Goal: Task Accomplishment & Management: Use online tool/utility

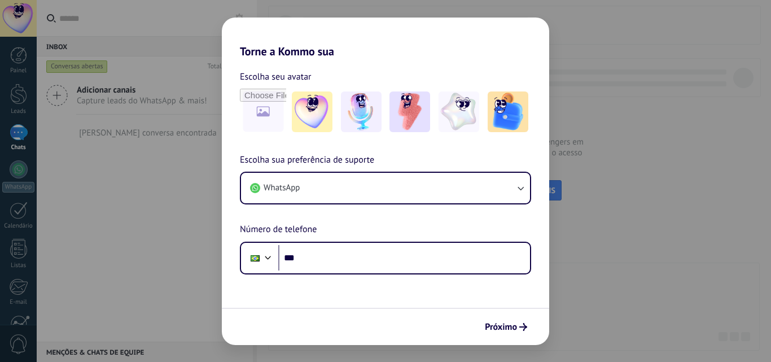
click at [351, 275] on form "Escolha seu avatar [PERSON_NAME] sua preferência de suporte WhatsApp Número de …" at bounding box center [386, 201] width 328 height 287
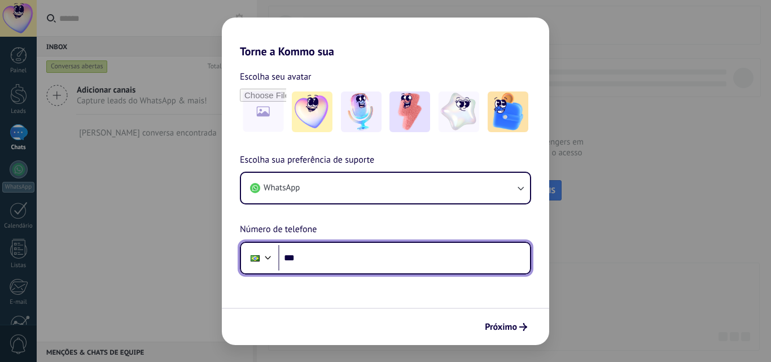
click at [346, 267] on input "***" at bounding box center [404, 258] width 252 height 26
click at [314, 250] on input "***" at bounding box center [404, 258] width 252 height 26
type input "**********"
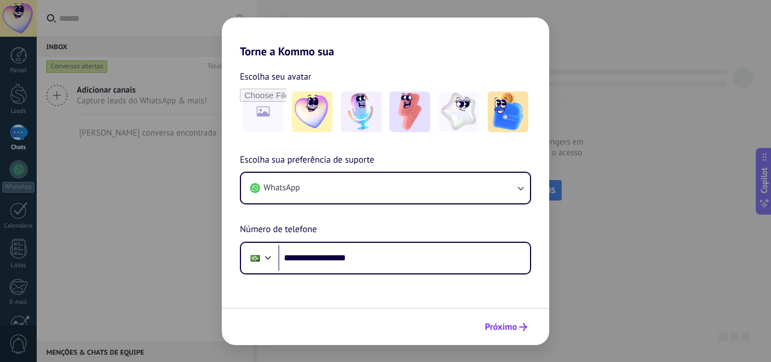
click at [501, 323] on span "Próximo" at bounding box center [501, 327] width 32 height 8
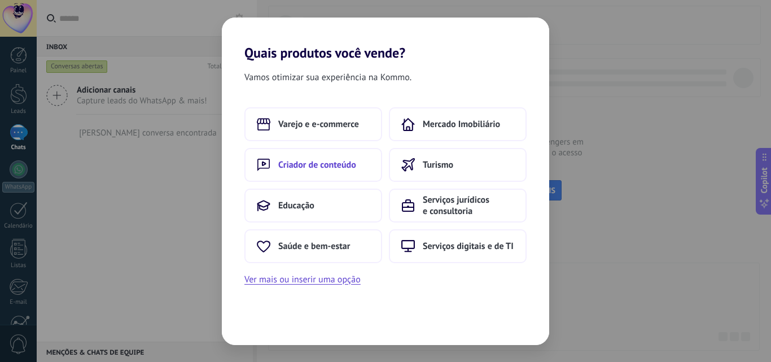
click at [311, 162] on span "Criador de conteúdo" at bounding box center [317, 164] width 78 height 11
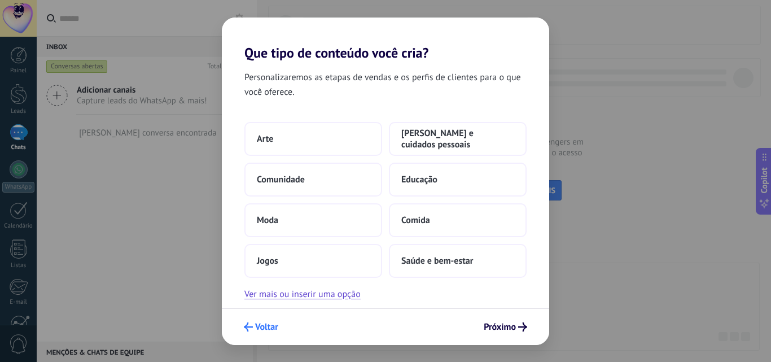
click at [273, 319] on button "Voltar" at bounding box center [261, 326] width 45 height 19
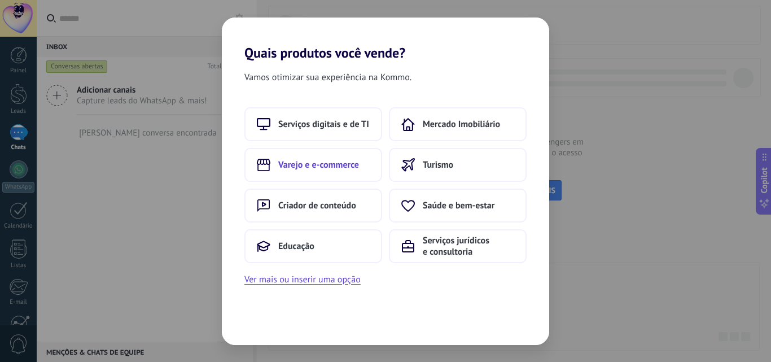
click at [337, 158] on button "Varejo e e-commerce" at bounding box center [314, 165] width 138 height 34
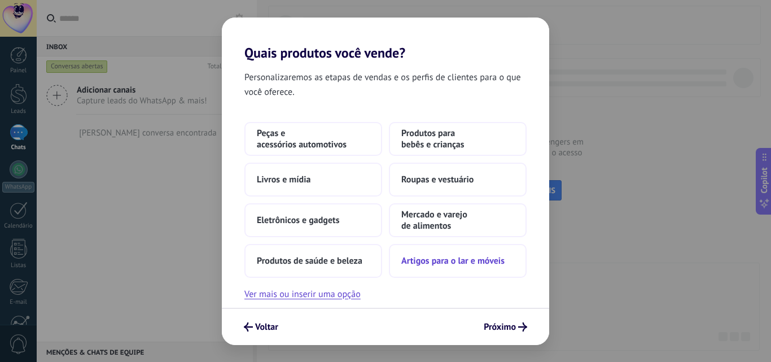
click at [463, 268] on button "Artigos para o lar e móveis" at bounding box center [458, 261] width 138 height 34
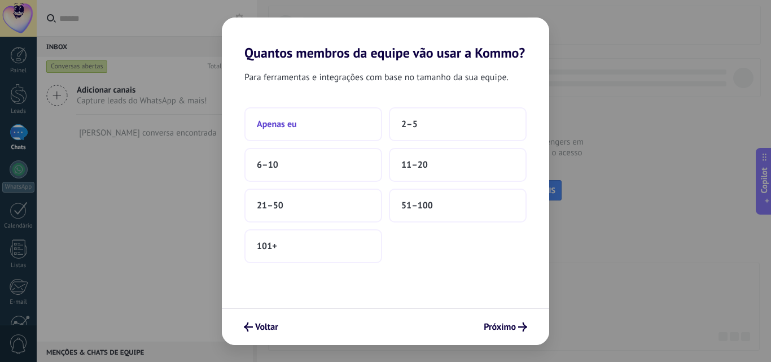
click at [298, 127] on button "Apenas eu" at bounding box center [314, 124] width 138 height 34
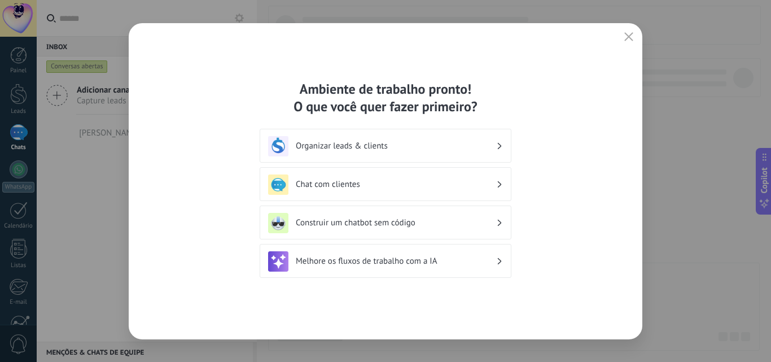
click at [390, 188] on h3 "Chat com clientes" at bounding box center [396, 184] width 200 height 11
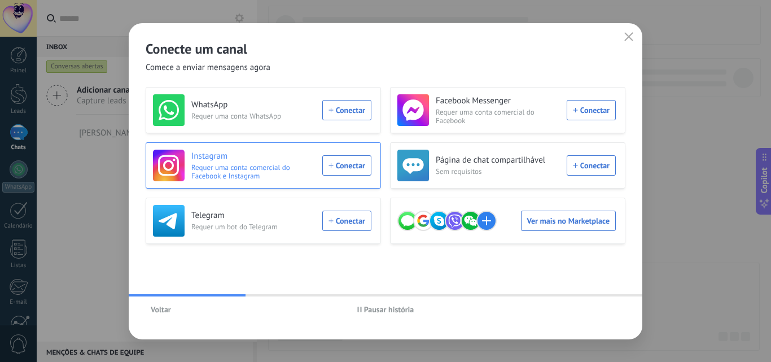
click at [302, 171] on span "Requer uma conta comercial do Facebook e Instagram" at bounding box center [253, 171] width 124 height 17
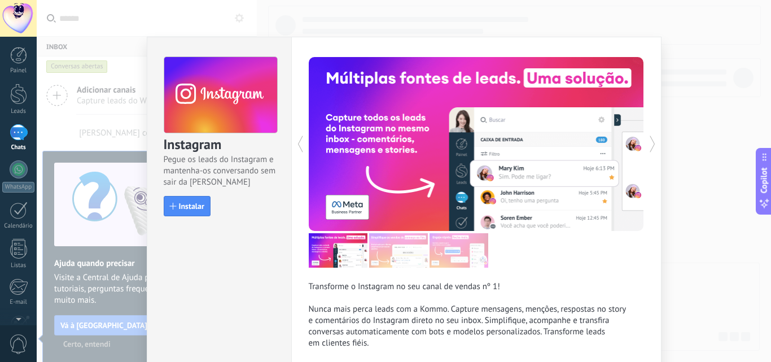
click at [725, 121] on div "Instagram Pegue os leads do Instagram e mantenha-os conversando sem sair da Kom…" at bounding box center [404, 181] width 735 height 362
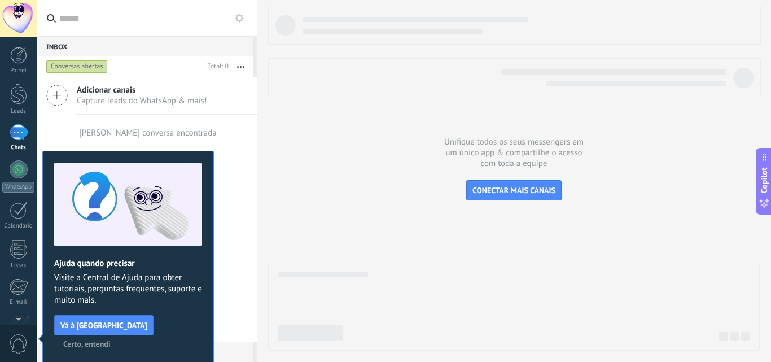
click at [56, 85] on icon at bounding box center [56, 95] width 21 height 21
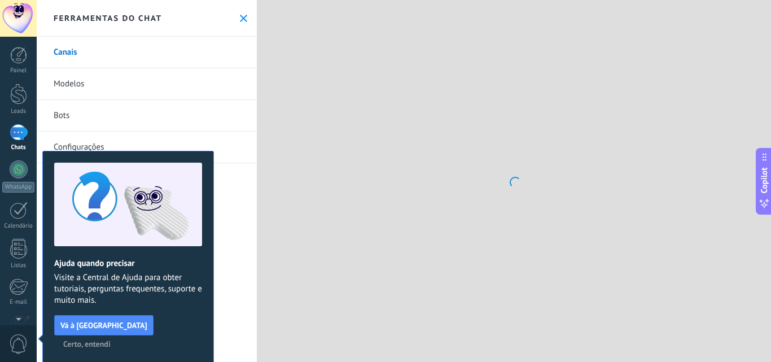
click at [72, 98] on link "Modelos" at bounding box center [147, 84] width 220 height 32
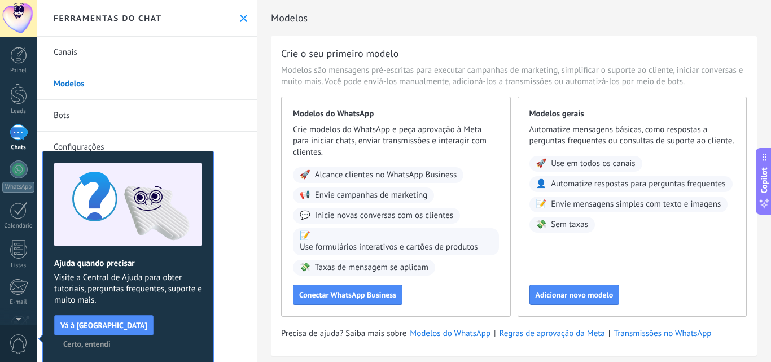
click at [111, 340] on span "Certo, entendi" at bounding box center [86, 344] width 47 height 8
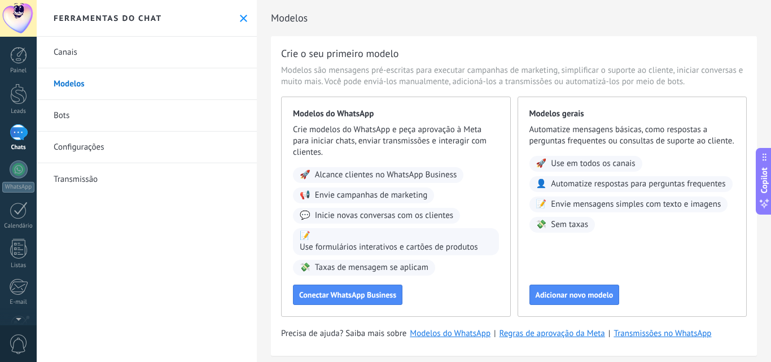
click at [62, 116] on link "Bots" at bounding box center [147, 116] width 220 height 32
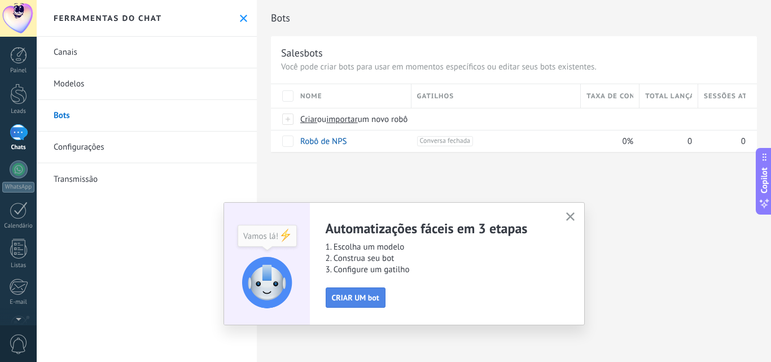
click at [369, 294] on span "CRIAR UM bot" at bounding box center [355, 298] width 47 height 8
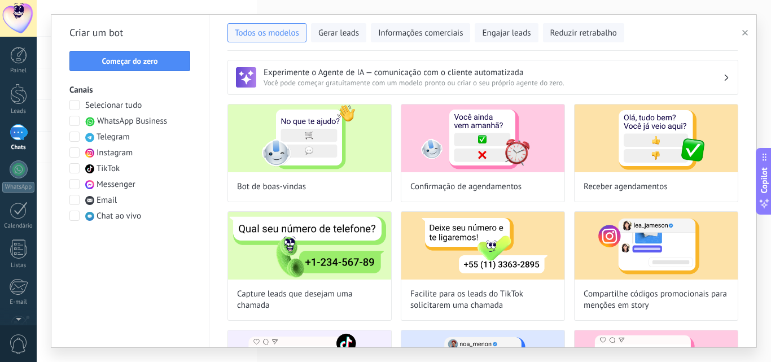
click at [73, 153] on span at bounding box center [74, 152] width 10 height 10
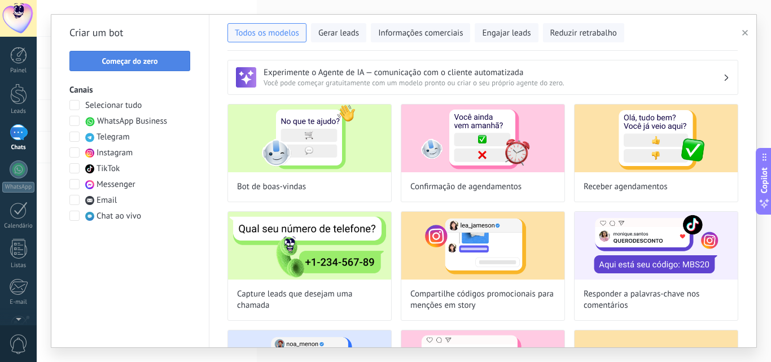
click at [164, 58] on span "Começar do zero" at bounding box center [130, 61] width 108 height 8
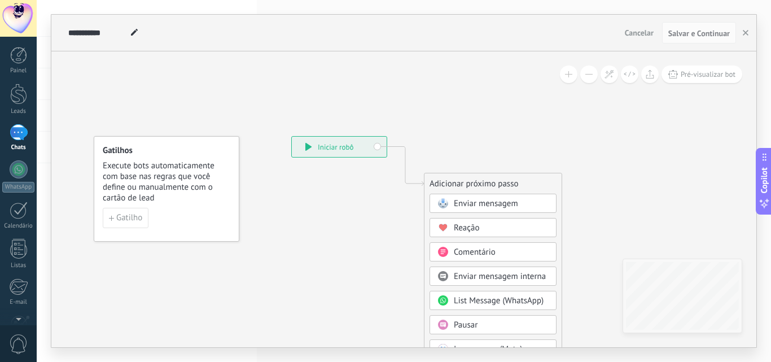
click at [535, 203] on div "Enviar mensagem" at bounding box center [501, 203] width 95 height 11
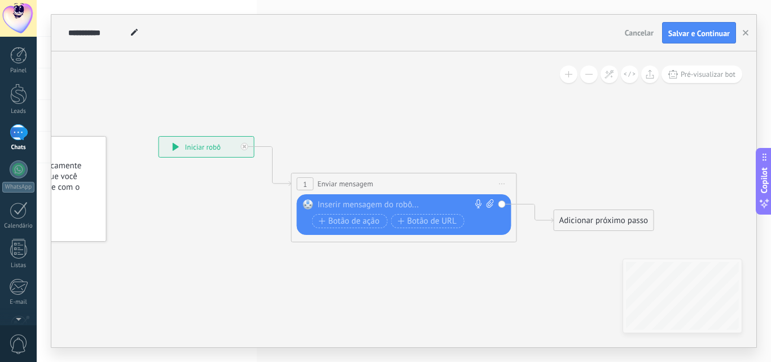
click at [371, 210] on div at bounding box center [402, 204] width 168 height 11
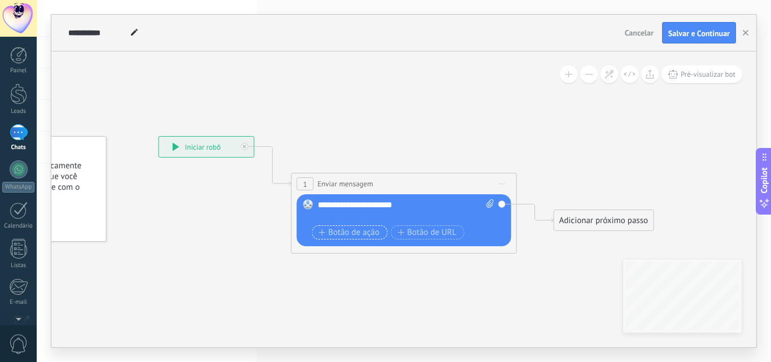
click at [356, 239] on button "Botão de ação" at bounding box center [350, 232] width 76 height 14
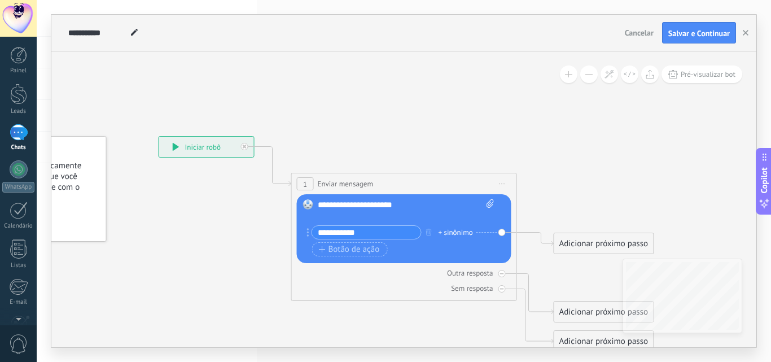
type input "**********"
click at [565, 247] on div "Adicionar próximo passo" at bounding box center [604, 243] width 99 height 19
click at [573, 290] on icon at bounding box center [573, 287] width 8 height 7
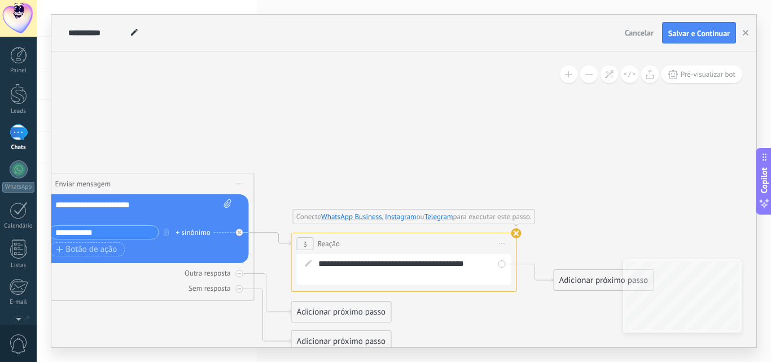
click at [361, 308] on div "Adicionar próximo passo" at bounding box center [341, 312] width 99 height 19
drag, startPoint x: 771, startPoint y: 41, endPoint x: 767, endPoint y: 212, distance: 171.7
click at [767, 212] on body ".abecls-1,.abecls-2{fill-rule:evenodd}.abecls-2{fill:#fff} .abhcls-1{fill:none}…" at bounding box center [385, 181] width 771 height 362
click at [388, 313] on div "Adicionar próximo passo" at bounding box center [341, 312] width 99 height 19
click at [365, 327] on span "Enviar mensagem" at bounding box center [353, 331] width 64 height 11
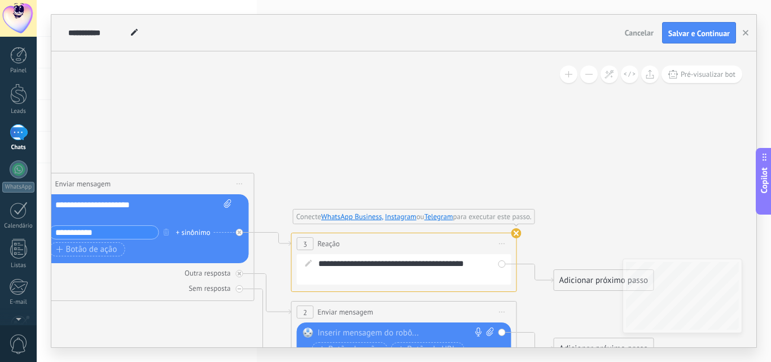
drag, startPoint x: 771, startPoint y: 35, endPoint x: 771, endPoint y: 55, distance: 19.8
click at [771, 55] on div "**********" at bounding box center [404, 181] width 735 height 362
click at [563, 287] on div "Adicionar próximo passo" at bounding box center [604, 280] width 99 height 19
click at [588, 295] on span "Enviar mensagem" at bounding box center [616, 300] width 64 height 11
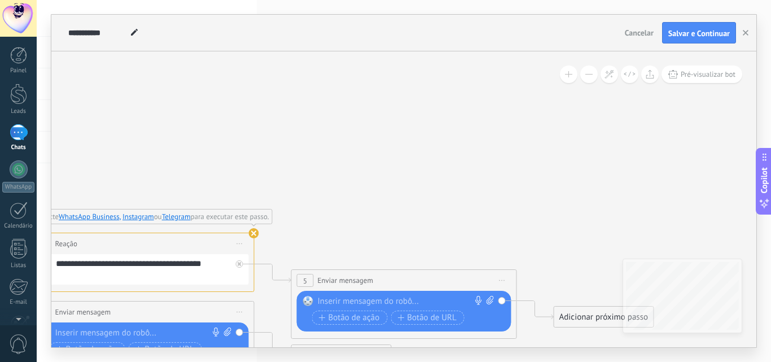
click at [363, 302] on div at bounding box center [402, 301] width 168 height 11
click at [556, 306] on div "Adicionar próximo passo Enviar mensagem Enviar mensagem Enviar mensagem Reação …" at bounding box center [604, 316] width 101 height 21
click at [568, 318] on div "Adicionar próximo passo" at bounding box center [604, 317] width 99 height 19
click at [588, 334] on span "Enviar mensagem" at bounding box center [616, 337] width 64 height 11
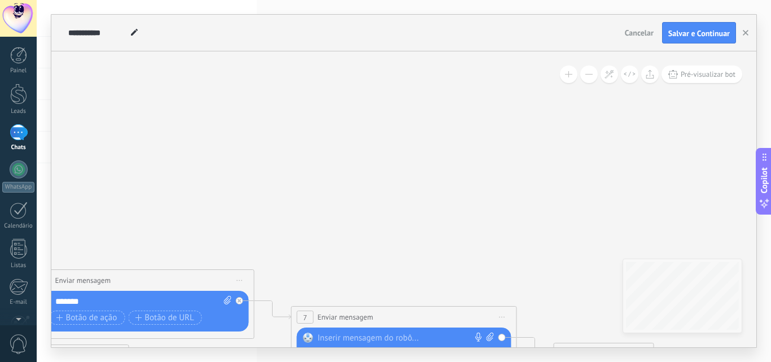
click at [363, 339] on div at bounding box center [402, 338] width 168 height 11
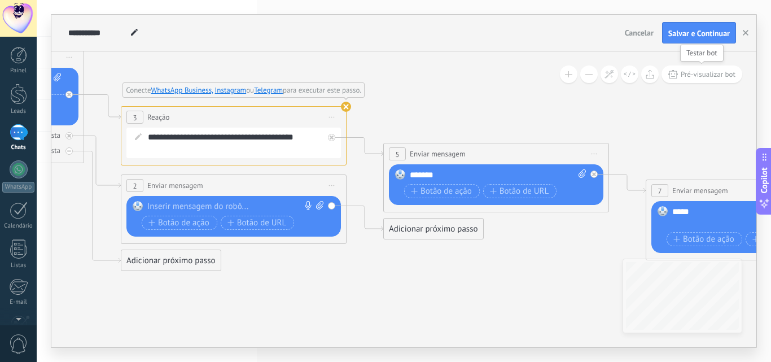
click at [727, 75] on span "Pré-visualizar bot" at bounding box center [708, 74] width 55 height 10
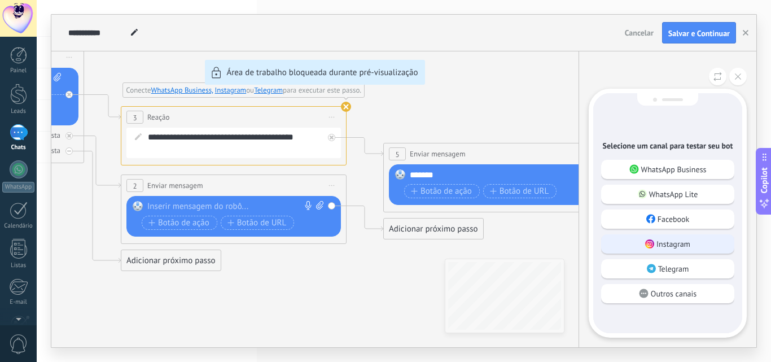
click at [651, 241] on use at bounding box center [650, 243] width 9 height 9
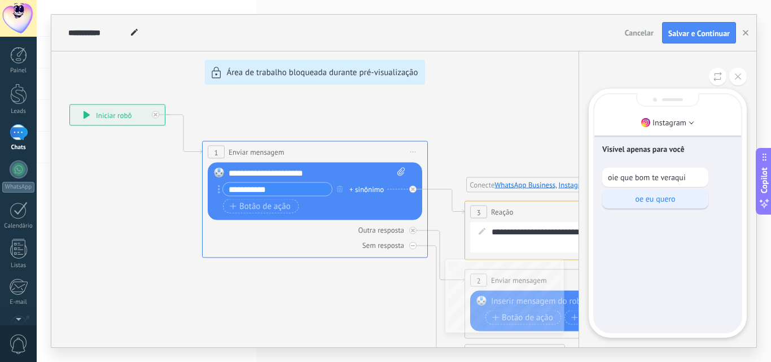
click at [661, 202] on p "oe eu quero" at bounding box center [655, 199] width 95 height 10
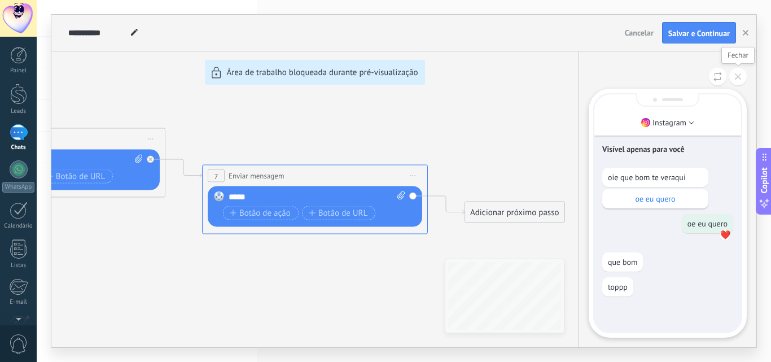
click at [731, 80] on button at bounding box center [739, 77] width 18 height 18
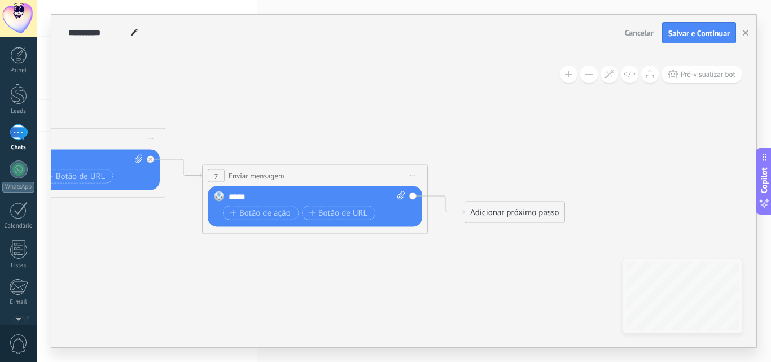
drag, startPoint x: 480, startPoint y: 124, endPoint x: 345, endPoint y: 127, distance: 135.6
click at [345, 127] on div "**********" at bounding box center [403, 181] width 705 height 333
click at [649, 26] on button "Cancelar" at bounding box center [640, 32] width 38 height 17
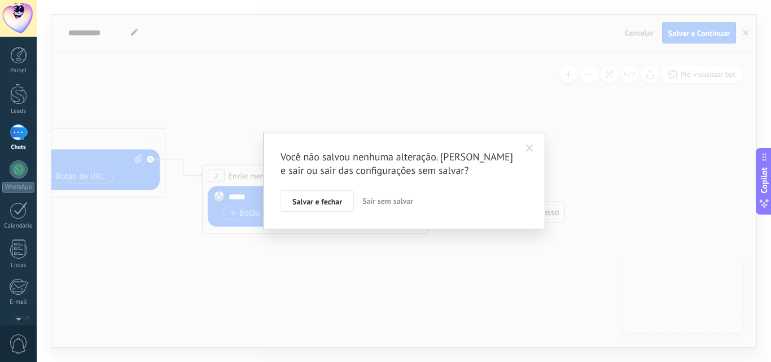
click at [396, 206] on button "Sair sem salvar" at bounding box center [388, 200] width 60 height 21
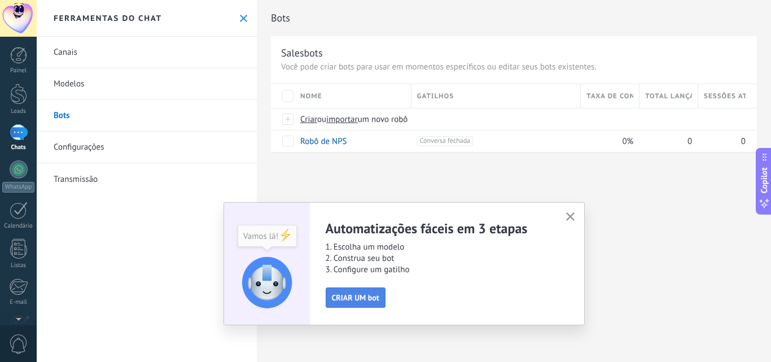
click at [357, 299] on span "CRIAR UM bot" at bounding box center [355, 298] width 47 height 8
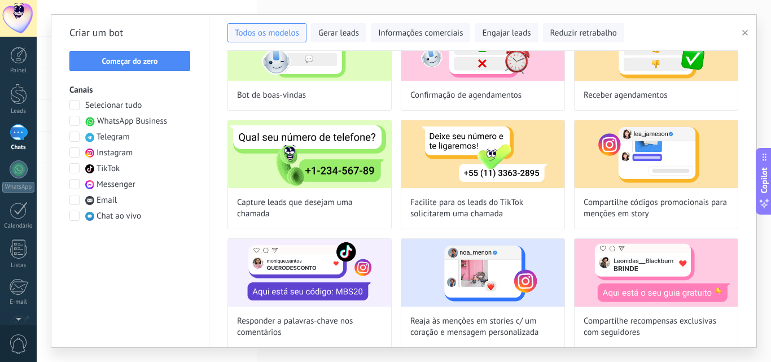
scroll to position [94, 0]
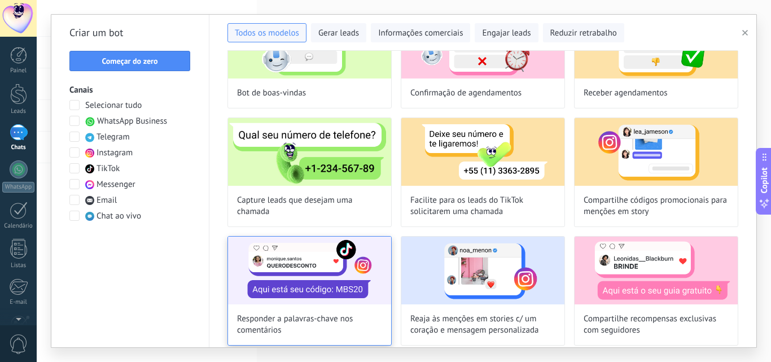
click at [348, 322] on span "Responder a palavras-chave nos comentários" at bounding box center [309, 324] width 145 height 23
type input "**********"
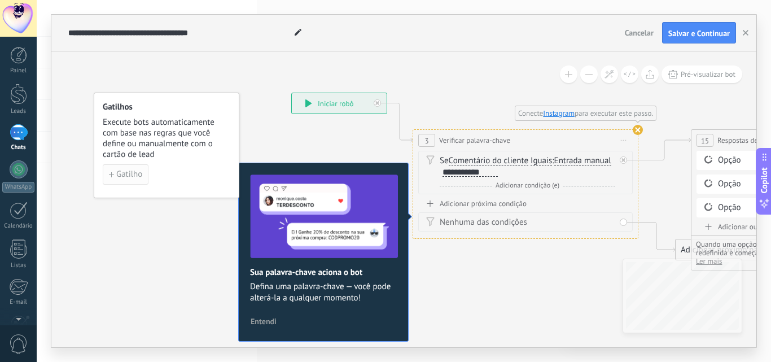
click at [120, 173] on span "Gatilho" at bounding box center [129, 175] width 26 height 8
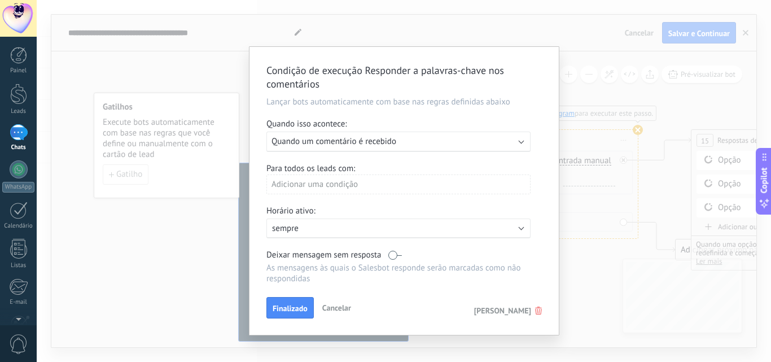
click at [370, 186] on div "Adicionar uma condição" at bounding box center [399, 185] width 264 height 20
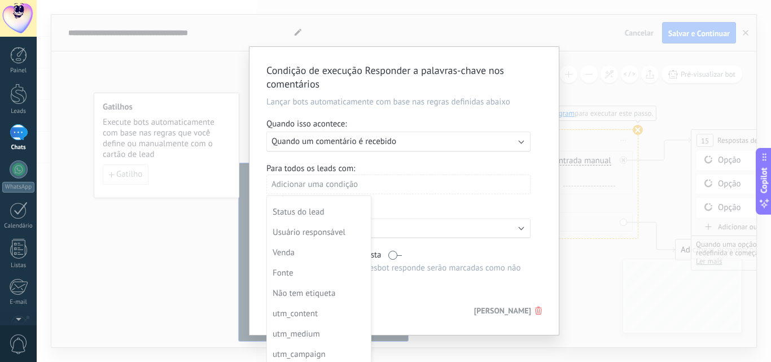
scroll to position [6, 0]
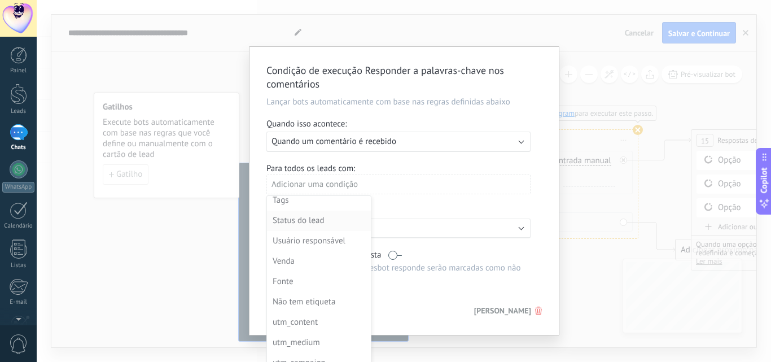
click at [322, 220] on div "Status do lead" at bounding box center [318, 221] width 90 height 16
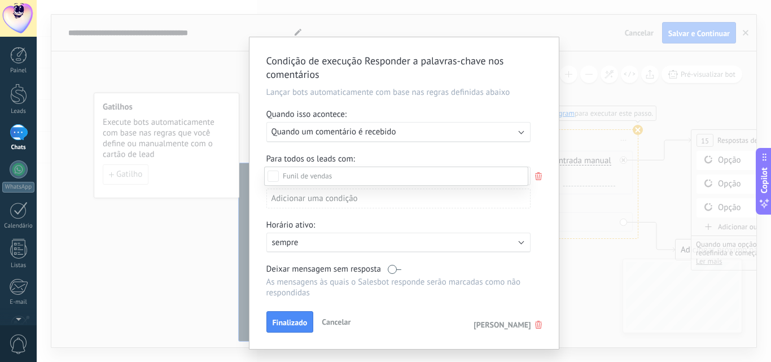
click at [0, 0] on label "Etapa de leads de entrada" at bounding box center [0, 0] width 0 height 0
click at [415, 176] on label at bounding box center [396, 176] width 264 height 19
click at [470, 130] on div at bounding box center [404, 181] width 735 height 362
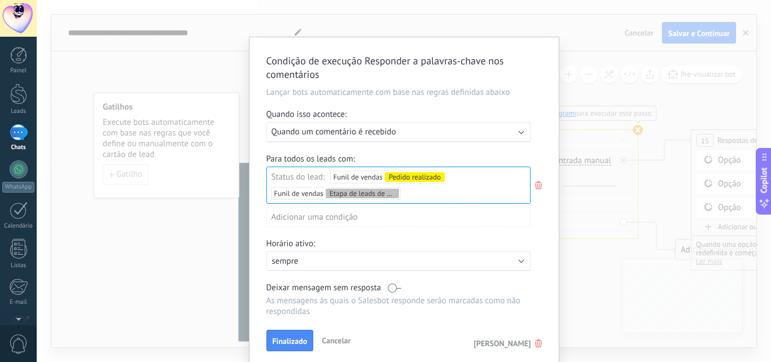
click at [381, 261] on p "sempre" at bounding box center [371, 261] width 198 height 11
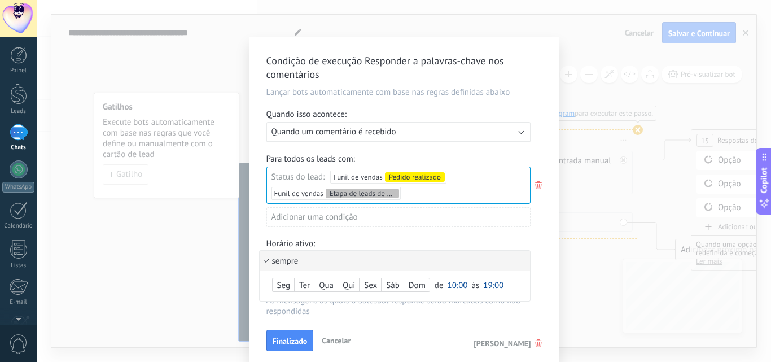
click at [528, 291] on div "sempre Seg Ter Qua Qui Sex Sáb Dom de 00:00 00:30 01:00 01:30 02:00 02:30 03:00…" at bounding box center [395, 275] width 272 height 51
click at [528, 290] on div "sempre Seg Ter Qua Qui Sex Sáb Dom de 00:00 00:30 01:00 01:30 02:00 02:30 03:00…" at bounding box center [395, 275] width 272 height 51
click at [291, 343] on div at bounding box center [404, 202] width 309 height 330
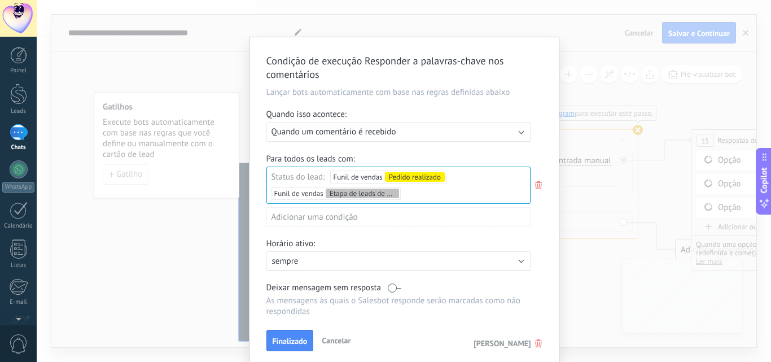
click at [391, 289] on label at bounding box center [395, 287] width 14 height 11
click at [390, 286] on label at bounding box center [395, 287] width 14 height 11
click at [390, 289] on label at bounding box center [395, 287] width 14 height 11
click at [274, 336] on button "Finalizado" at bounding box center [290, 340] width 47 height 21
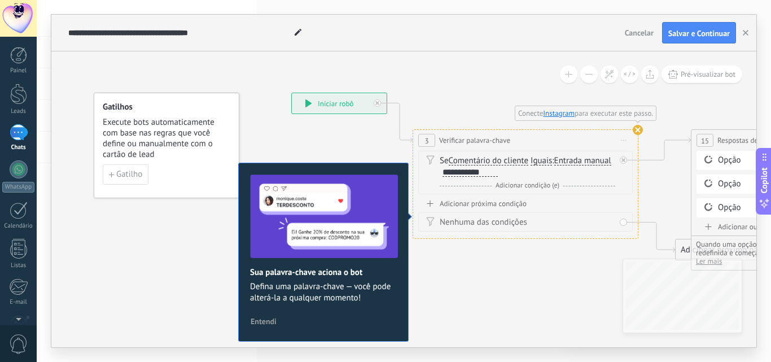
click at [454, 224] on div "Nenhuma das condições" at bounding box center [528, 222] width 176 height 11
click at [498, 175] on div "**********" at bounding box center [470, 172] width 55 height 9
click at [271, 323] on span "Entendi" at bounding box center [264, 321] width 26 height 8
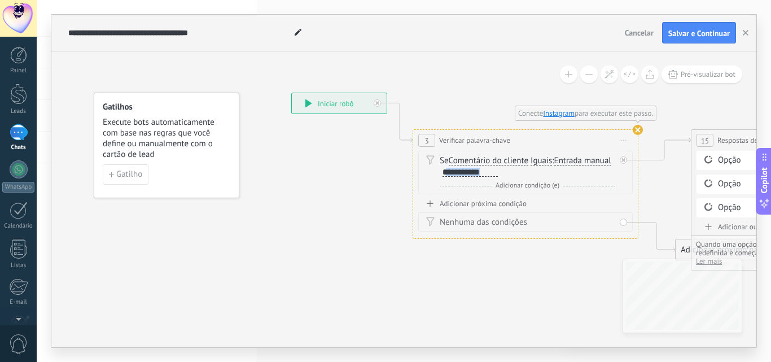
drag, startPoint x: 555, startPoint y: 172, endPoint x: 503, endPoint y: 174, distance: 51.4
click at [498, 174] on div "**********" at bounding box center [470, 172] width 55 height 9
click at [539, 188] on span "Adicionar condição (e)" at bounding box center [527, 185] width 69 height 8
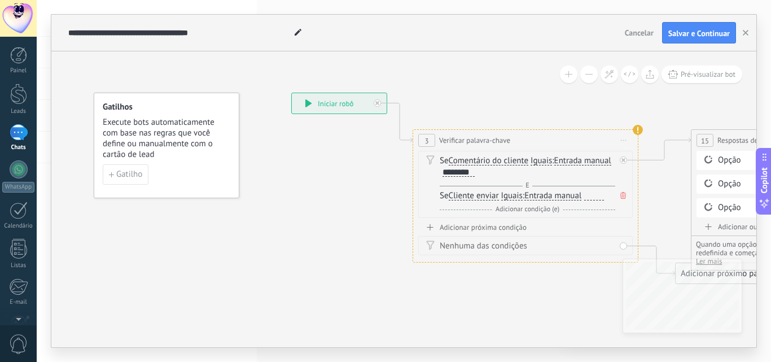
click at [590, 197] on div at bounding box center [595, 195] width 20 height 9
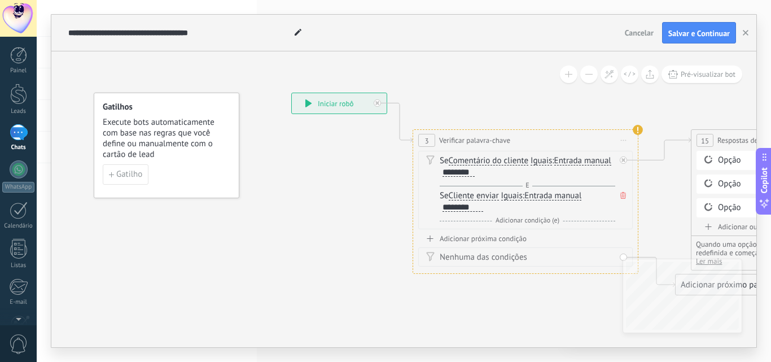
click at [548, 222] on span "Adicionar condição (e)" at bounding box center [527, 220] width 69 height 8
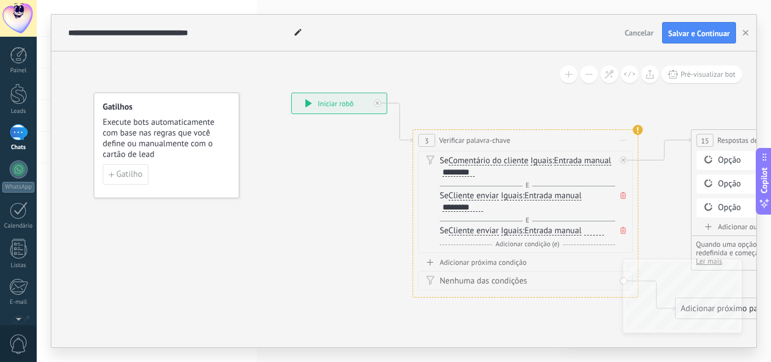
click at [589, 232] on div at bounding box center [595, 230] width 20 height 9
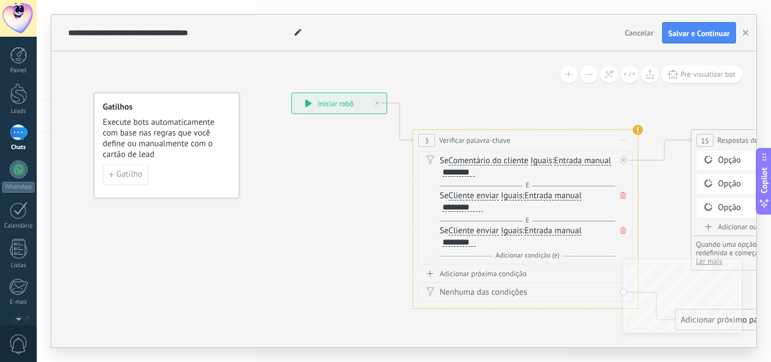
click at [544, 252] on span "Adicionar condição (e)" at bounding box center [527, 255] width 69 height 8
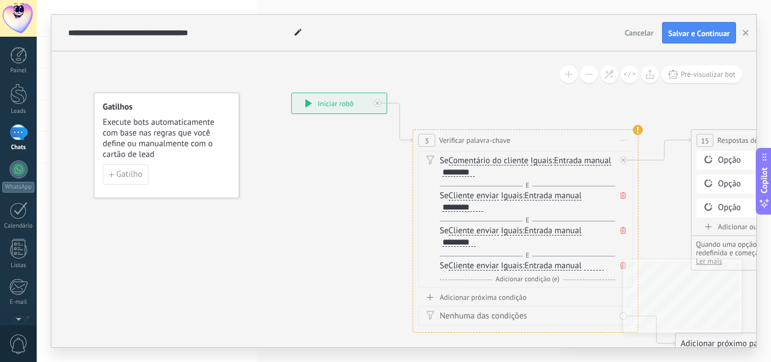
click at [600, 267] on div at bounding box center [595, 265] width 20 height 9
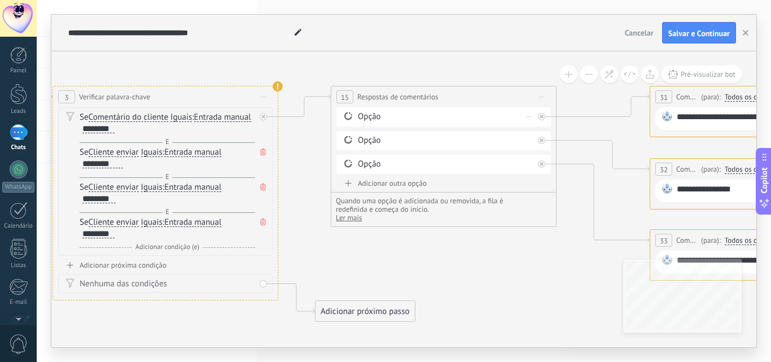
click at [430, 119] on div "Opção" at bounding box center [446, 116] width 176 height 11
click at [380, 116] on div "Opção" at bounding box center [446, 116] width 176 height 11
click at [361, 114] on div "Opção" at bounding box center [446, 116] width 176 height 11
click at [355, 120] on div "Opção Excluir" at bounding box center [444, 116] width 215 height 19
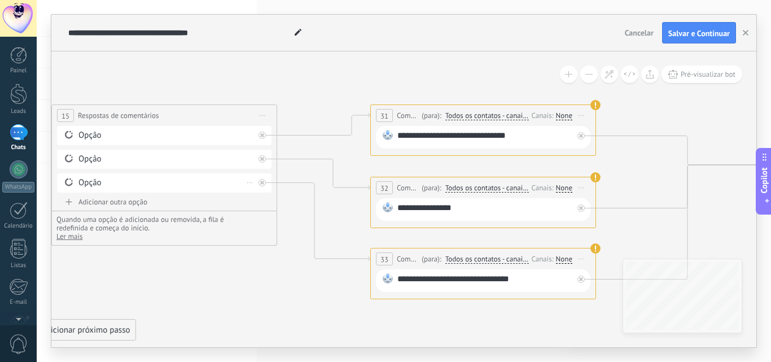
click at [96, 185] on div "Opção" at bounding box center [167, 182] width 176 height 11
click at [387, 261] on span "33" at bounding box center [385, 260] width 8 height 10
click at [551, 276] on div "**********" at bounding box center [486, 280] width 176 height 15
click at [89, 136] on div "Opção" at bounding box center [167, 135] width 176 height 11
click at [280, 184] on icon at bounding box center [323, 222] width 93 height 79
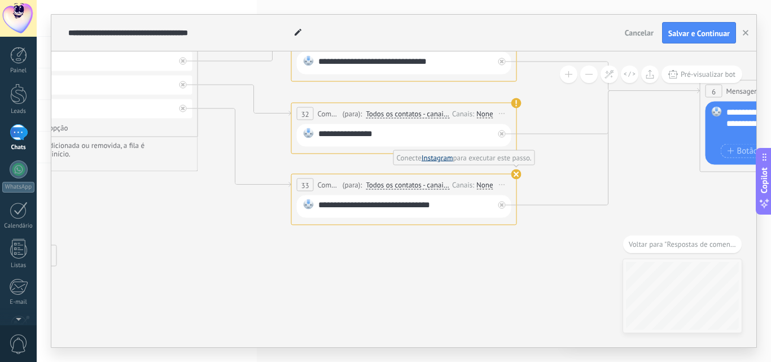
click at [447, 162] on link "Instagram" at bounding box center [438, 158] width 32 height 10
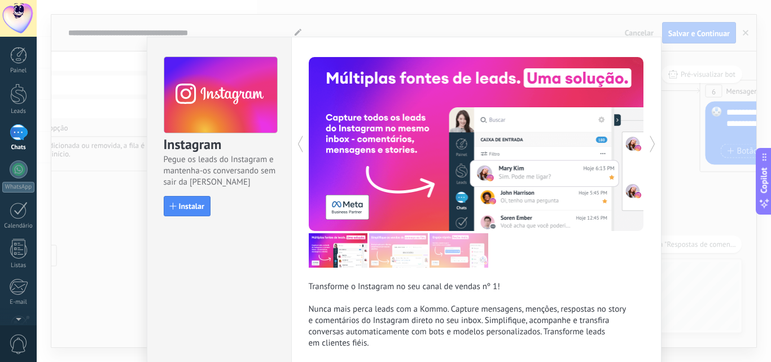
click at [652, 145] on use at bounding box center [652, 144] width 5 height 16
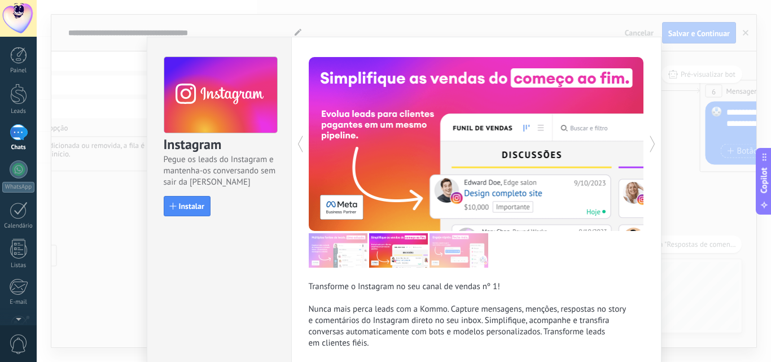
click at [652, 145] on use at bounding box center [652, 144] width 5 height 16
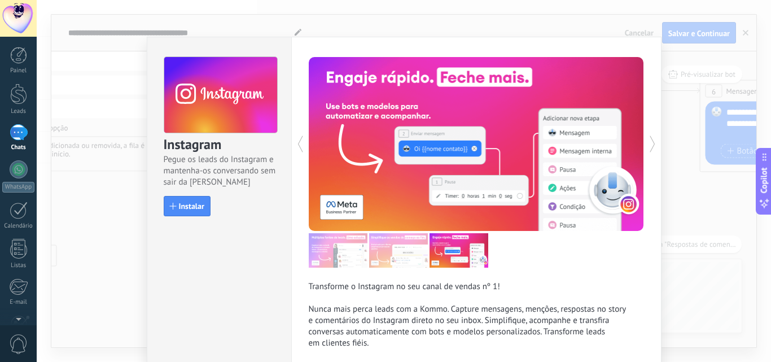
click at [652, 145] on use at bounding box center [652, 144] width 5 height 16
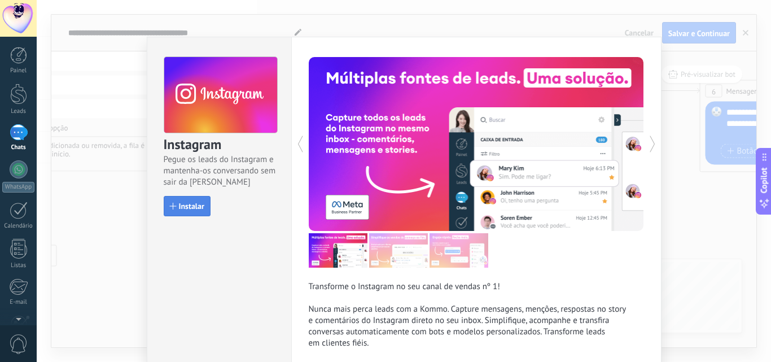
click at [175, 202] on button "Instalar" at bounding box center [187, 206] width 47 height 20
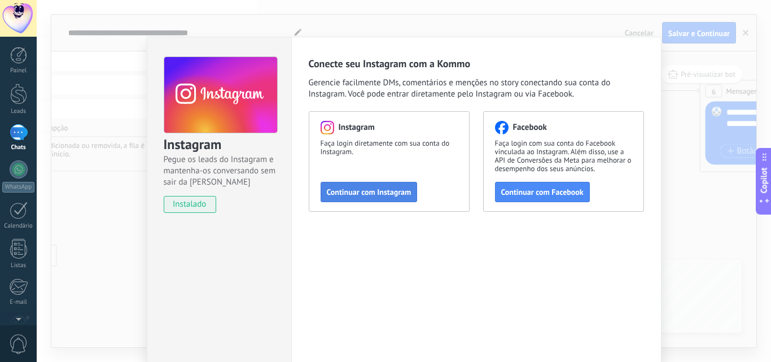
click at [340, 184] on button "Continuar com Instagram" at bounding box center [369, 192] width 97 height 20
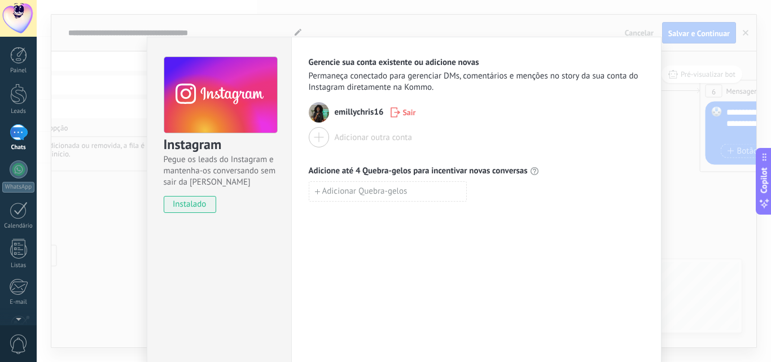
click at [317, 137] on div at bounding box center [319, 137] width 20 height 20
click at [318, 137] on div at bounding box center [319, 137] width 20 height 20
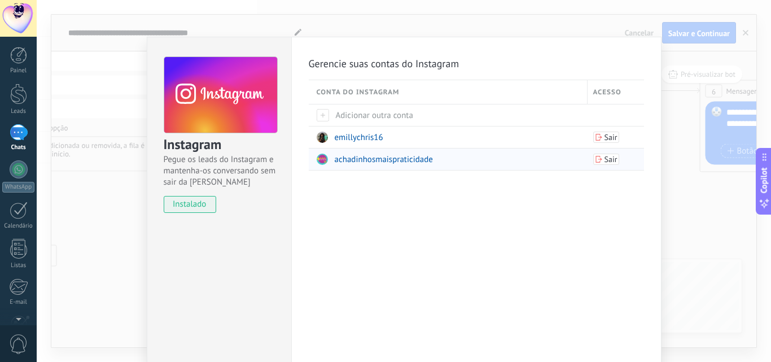
click at [413, 160] on span "achadinhosmaispraticidade" at bounding box center [384, 159] width 98 height 11
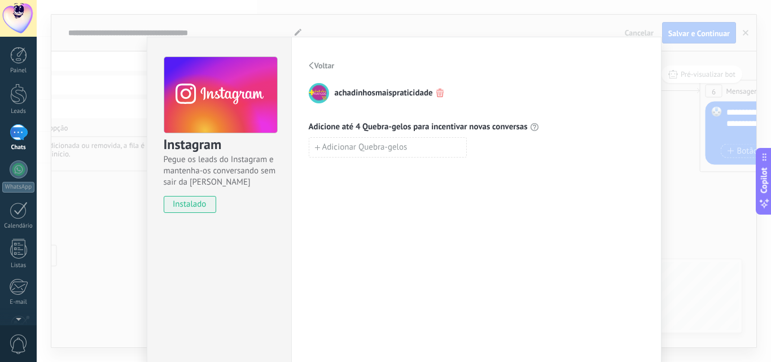
click at [325, 66] on span "Voltar" at bounding box center [325, 66] width 20 height 8
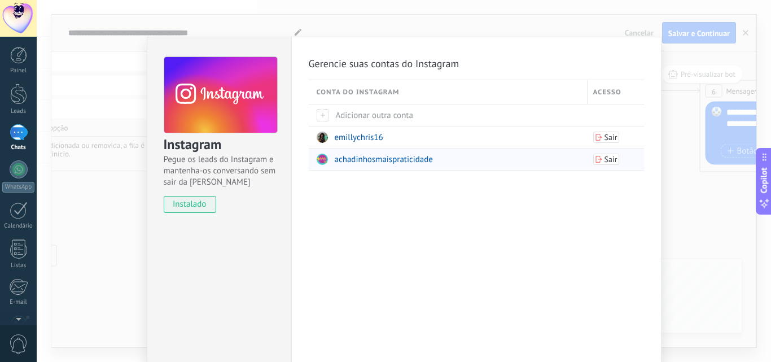
click at [357, 157] on span "achadinhosmaispraticidade" at bounding box center [384, 159] width 98 height 11
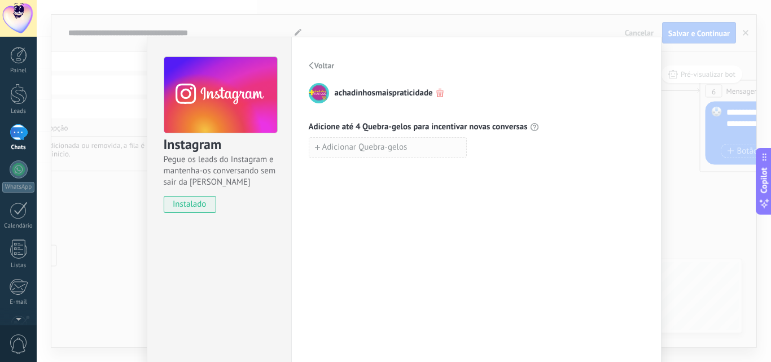
click at [357, 150] on span "Adicionar Quebra-gelos" at bounding box center [364, 147] width 85 height 8
click at [407, 144] on input at bounding box center [387, 147] width 157 height 18
click at [324, 68] on span "Voltar" at bounding box center [325, 66] width 20 height 8
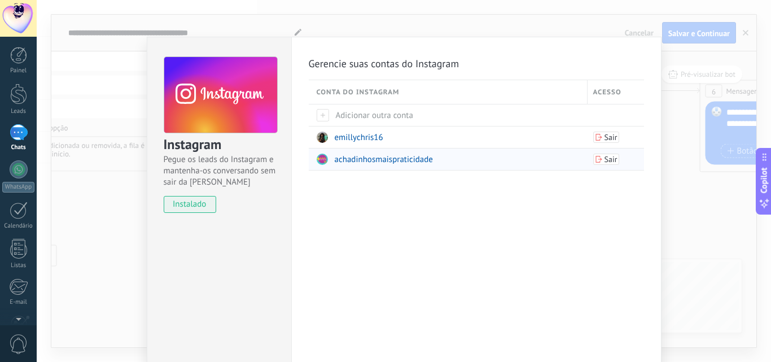
click at [360, 154] on span "achadinhosmaispraticidade" at bounding box center [384, 159] width 98 height 11
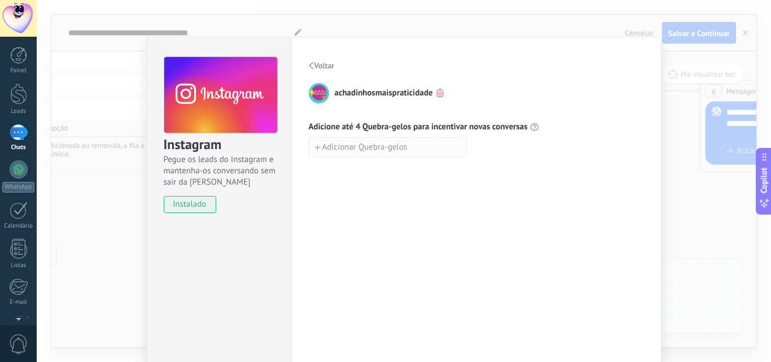
click at [357, 151] on span "Adicionar Quebra-gelos" at bounding box center [364, 147] width 85 height 8
type input "*"
click at [327, 62] on span "Voltar" at bounding box center [325, 66] width 20 height 8
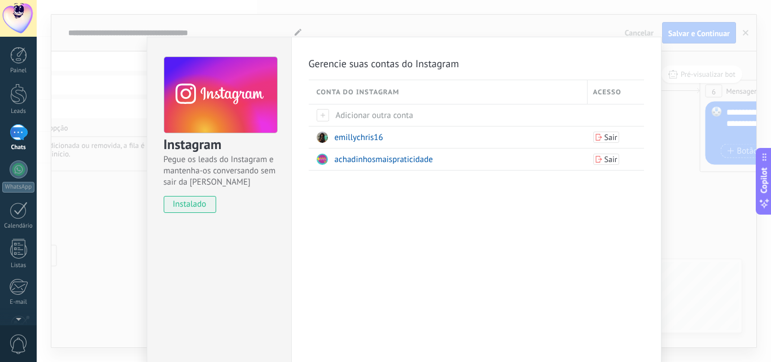
drag, startPoint x: 689, startPoint y: 201, endPoint x: 717, endPoint y: 273, distance: 76.9
click at [717, 273] on div "Instagram Pegue os leads do Instagram e mantenha-os conversando sem sair da Kom…" at bounding box center [404, 181] width 735 height 362
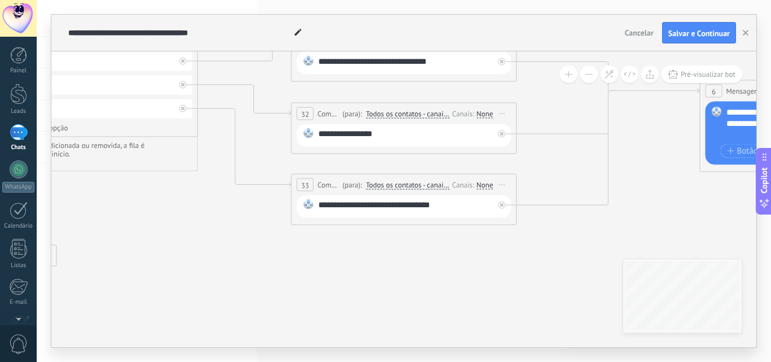
click at [501, 255] on icon at bounding box center [409, 130] width 2238 height 838
click at [466, 211] on div "**********" at bounding box center [407, 206] width 176 height 15
click at [284, 182] on icon at bounding box center [244, 147] width 93 height 79
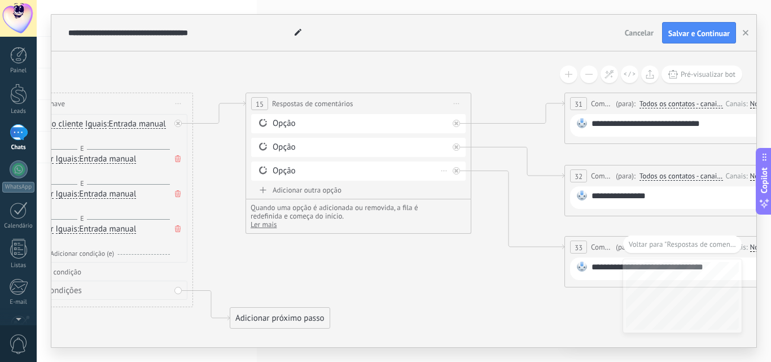
click at [311, 173] on div "Opção" at bounding box center [361, 170] width 176 height 11
click at [292, 171] on div "Opção" at bounding box center [361, 170] width 176 height 11
drag, startPoint x: 269, startPoint y: 168, endPoint x: 431, endPoint y: 149, distance: 163.7
click at [431, 149] on div "Opção Opção Excluir" at bounding box center [358, 149] width 215 height 71
click at [456, 124] on icon at bounding box center [457, 123] width 4 height 4
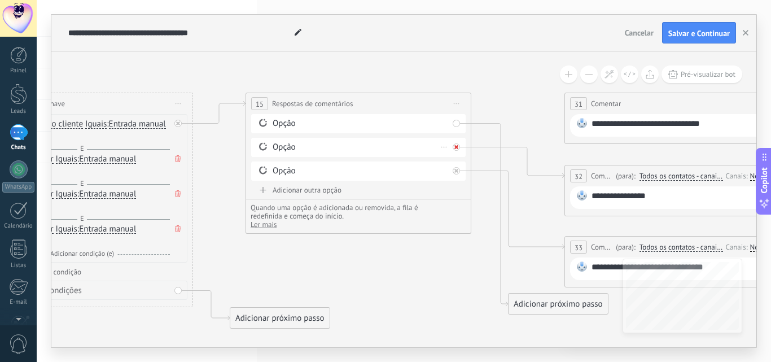
click at [459, 148] on div at bounding box center [456, 146] width 7 height 7
click at [383, 173] on div "Opção" at bounding box center [361, 170] width 176 height 11
click at [297, 167] on div "Opção" at bounding box center [361, 170] width 176 height 11
click at [271, 176] on div "Opção Excluir" at bounding box center [358, 171] width 215 height 19
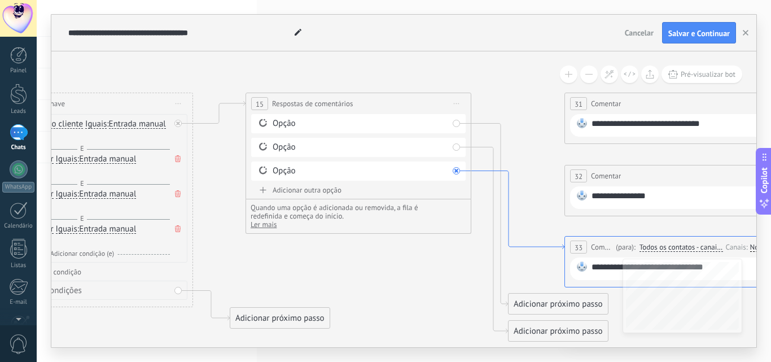
click at [530, 247] on icon at bounding box center [518, 210] width 93 height 79
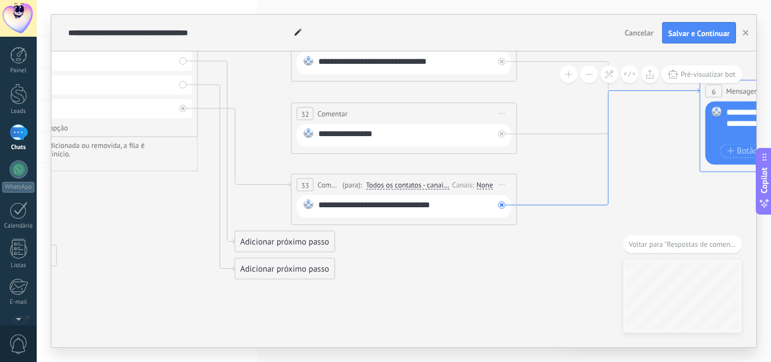
click at [531, 205] on icon at bounding box center [608, 147] width 183 height 117
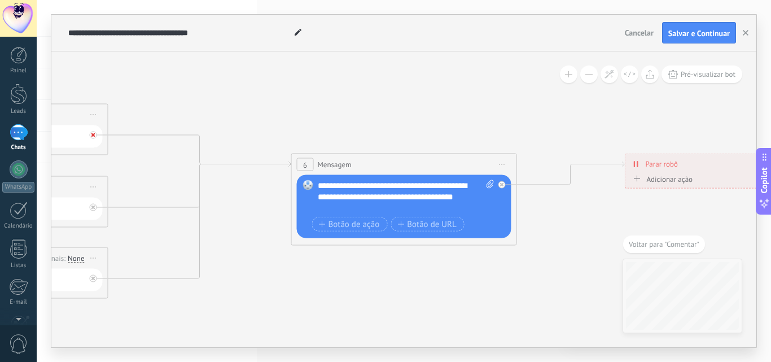
click at [91, 134] on icon at bounding box center [93, 135] width 4 height 4
click at [96, 207] on div at bounding box center [93, 207] width 7 height 7
click at [195, 264] on icon at bounding box center [199, 220] width 183 height 117
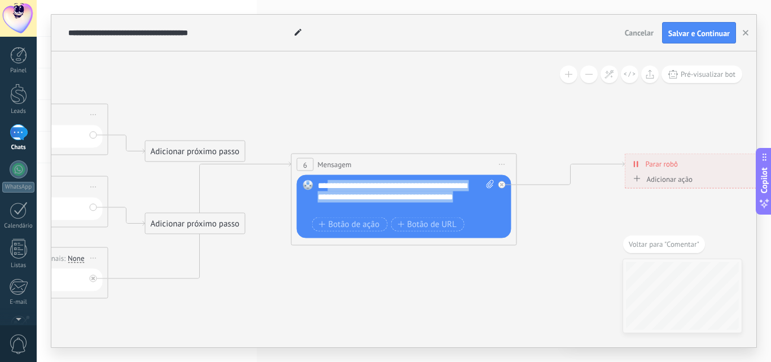
drag, startPoint x: 381, startPoint y: 206, endPoint x: 328, endPoint y: 187, distance: 56.5
click at [328, 187] on div "**********" at bounding box center [406, 197] width 177 height 34
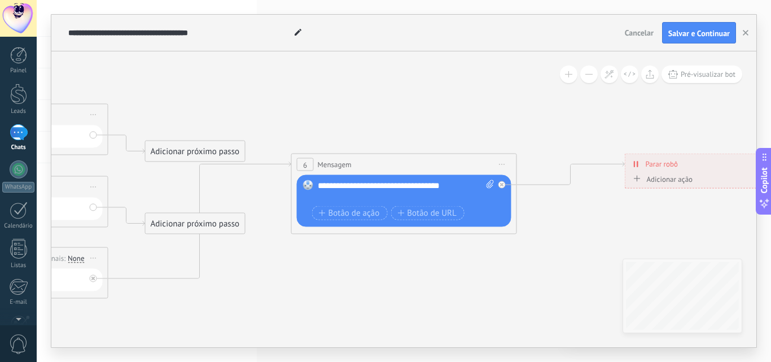
click at [438, 252] on icon at bounding box center [0, 199] width 2238 height 829
click at [648, 206] on icon at bounding box center [0, 199] width 2238 height 829
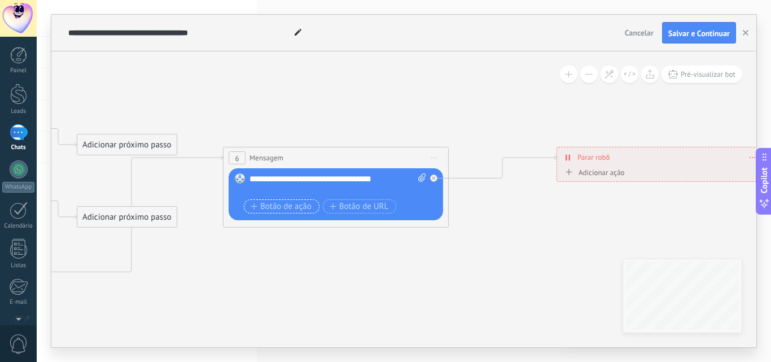
click at [290, 205] on span "Botão de ação" at bounding box center [281, 206] width 61 height 9
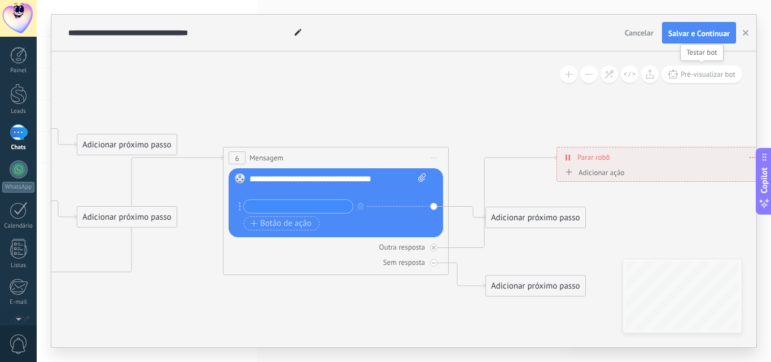
click at [690, 80] on button "Pré-visualizar bot" at bounding box center [702, 75] width 81 height 18
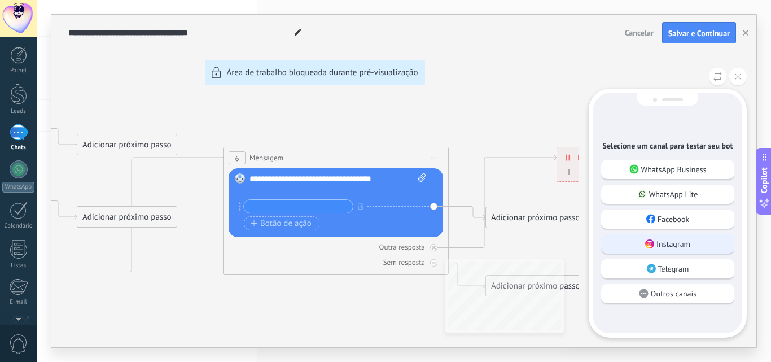
click at [649, 246] on use at bounding box center [650, 243] width 9 height 9
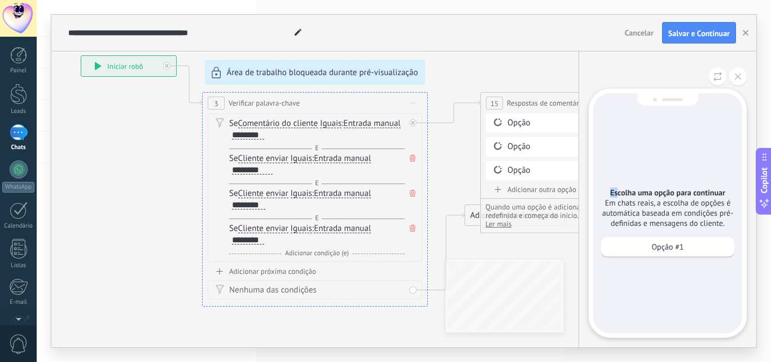
drag, startPoint x: 619, startPoint y: 179, endPoint x: 547, endPoint y: 146, distance: 79.6
click at [547, 146] on div "**********" at bounding box center [403, 181] width 705 height 333
click at [636, 253] on div "Opção #1" at bounding box center [667, 246] width 133 height 19
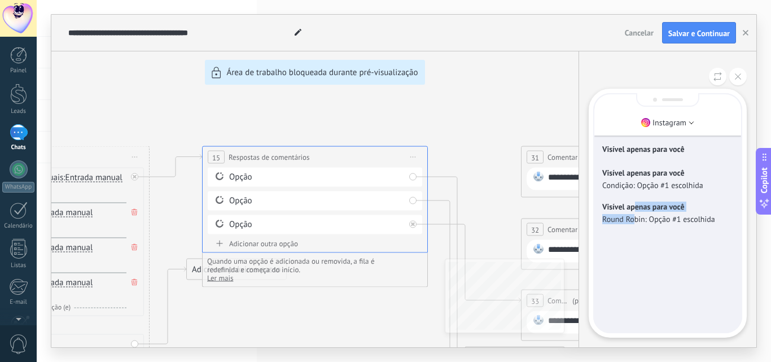
click at [633, 212] on div "Visível apenas para você Round Robin: Opção #1 escolhida" at bounding box center [668, 213] width 131 height 23
click at [639, 241] on div "Visível apenas para você Visível apenas para você Condição: Opção #1 escolhida …" at bounding box center [668, 213] width 147 height 238
click at [241, 222] on div "**********" at bounding box center [403, 181] width 705 height 333
click at [317, 217] on div "**********" at bounding box center [403, 181] width 705 height 333
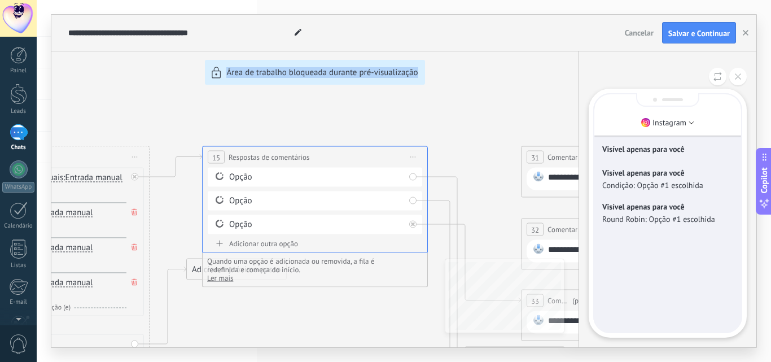
drag, startPoint x: 317, startPoint y: 217, endPoint x: 308, endPoint y: 211, distance: 11.0
click at [308, 211] on div "**********" at bounding box center [403, 181] width 705 height 333
click at [278, 244] on div "**********" at bounding box center [403, 181] width 705 height 333
click at [738, 78] on icon at bounding box center [738, 76] width 6 height 6
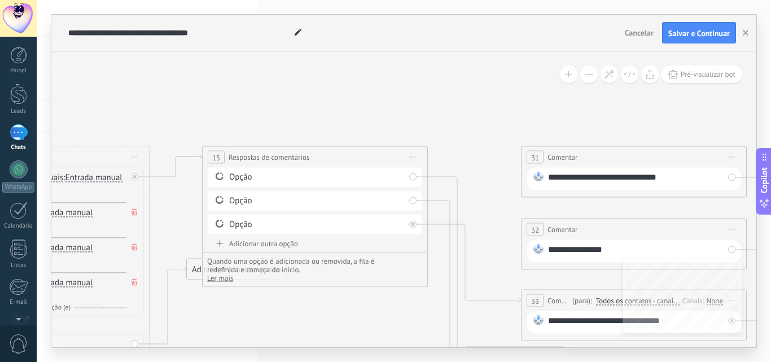
click at [277, 241] on div "Adicionar outra opção" at bounding box center [315, 244] width 215 height 10
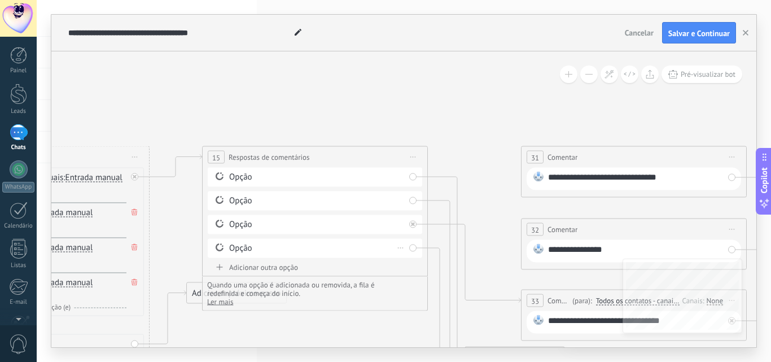
click at [279, 244] on div "Opção" at bounding box center [317, 248] width 176 height 11
click at [412, 250] on div "Opção Excluir" at bounding box center [315, 248] width 215 height 19
click at [396, 251] on div "Excluir" at bounding box center [401, 248] width 12 height 16
click at [402, 246] on div "Excluir" at bounding box center [401, 248] width 12 height 16
click at [414, 256] on div "Excluir" at bounding box center [420, 264] width 53 height 19
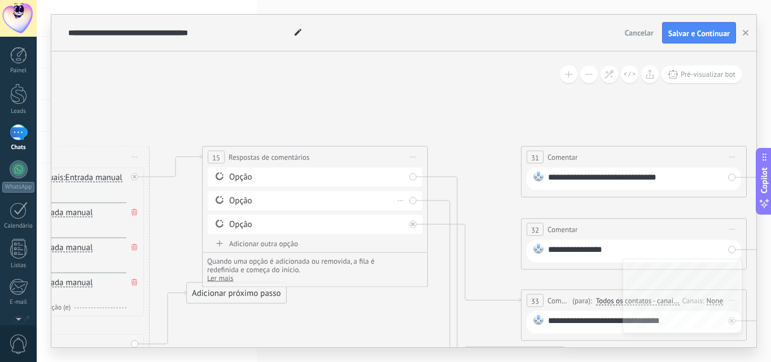
click at [399, 199] on div "Excluir" at bounding box center [401, 201] width 12 height 16
click at [400, 200] on icon at bounding box center [401, 200] width 6 height 1
click at [408, 215] on icon at bounding box center [406, 216] width 6 height 7
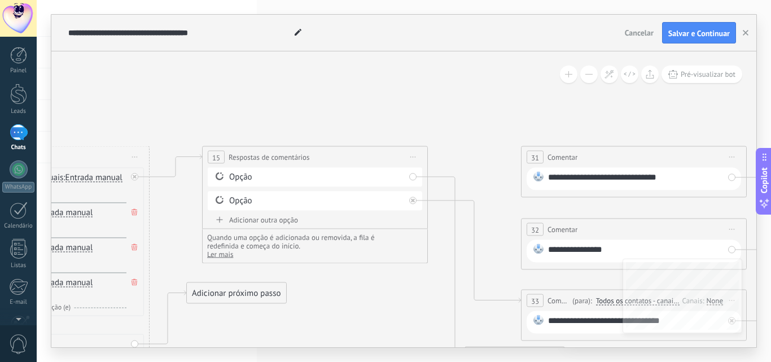
click at [392, 183] on div "Opção" at bounding box center [315, 177] width 215 height 19
click at [389, 180] on div "Opção" at bounding box center [317, 177] width 176 height 11
click at [404, 173] on div "Opção" at bounding box center [315, 177] width 215 height 19
click at [404, 173] on div "Opção" at bounding box center [317, 177] width 176 height 11
click at [542, 298] on div "33" at bounding box center [535, 300] width 17 height 13
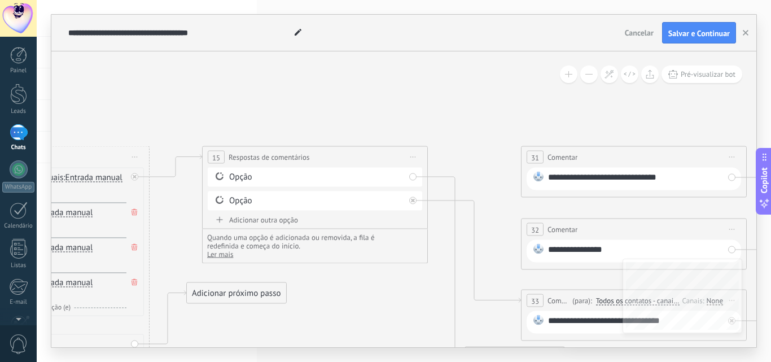
click at [537, 300] on span "33" at bounding box center [535, 301] width 8 height 10
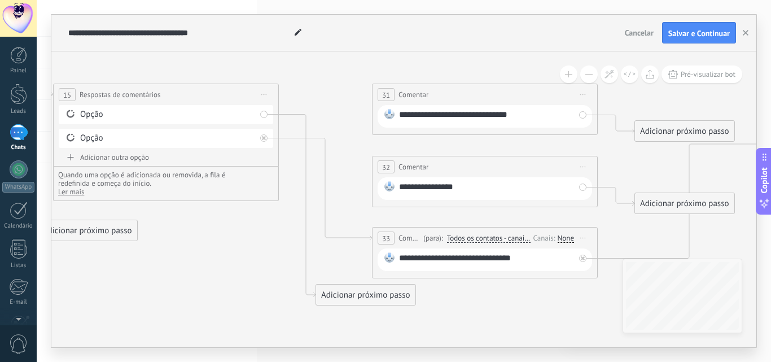
click at [383, 90] on span "31" at bounding box center [386, 95] width 8 height 10
click at [263, 116] on div "Opção" at bounding box center [166, 114] width 215 height 19
click at [386, 93] on span "31" at bounding box center [386, 95] width 8 height 10
click at [404, 129] on div "31 Comentar ******** (para): Todos os contatos - canais selecionados Todos os c…" at bounding box center [485, 109] width 226 height 51
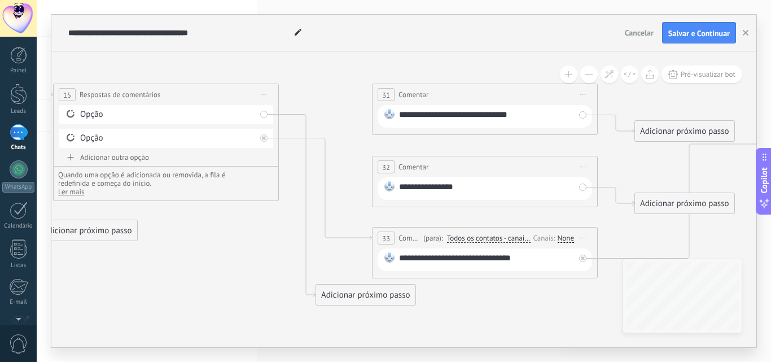
click at [415, 121] on div "**********" at bounding box center [487, 116] width 176 height 15
click at [586, 114] on div "**********" at bounding box center [485, 116] width 215 height 23
click at [403, 300] on div "Adicionar próximo passo" at bounding box center [365, 295] width 99 height 19
click at [431, 321] on div "Enviar mensagem" at bounding box center [384, 314] width 127 height 19
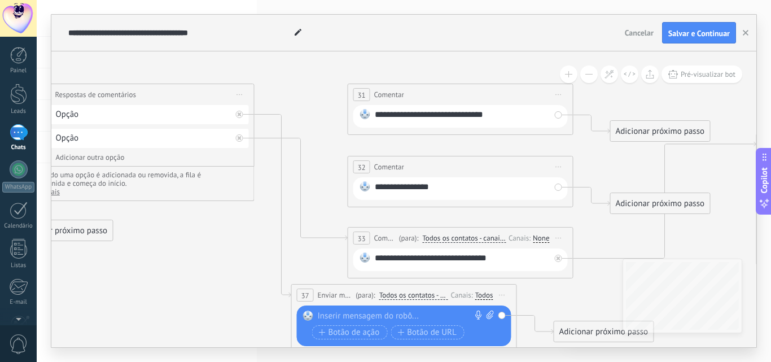
click at [398, 320] on div at bounding box center [402, 316] width 168 height 11
drag, startPoint x: 446, startPoint y: 193, endPoint x: 436, endPoint y: 190, distance: 10.0
click at [436, 190] on div "**********" at bounding box center [463, 188] width 176 height 15
copy div "**"
click at [438, 319] on div "**********" at bounding box center [406, 316] width 177 height 11
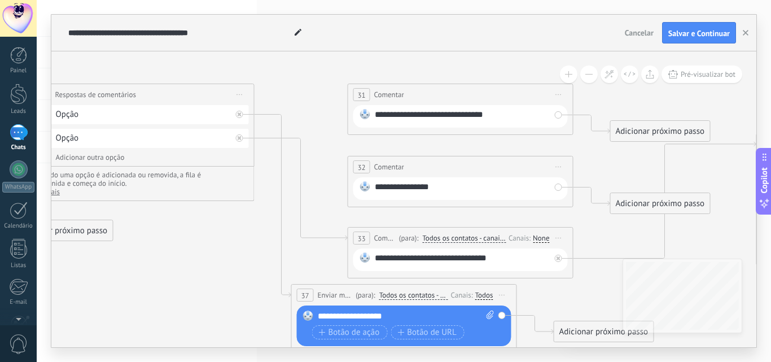
click at [542, 285] on icon at bounding box center [466, 199] width 2238 height 871
drag, startPoint x: 580, startPoint y: 303, endPoint x: 588, endPoint y: 306, distance: 8.9
click at [588, 306] on icon at bounding box center [466, 199] width 2238 height 871
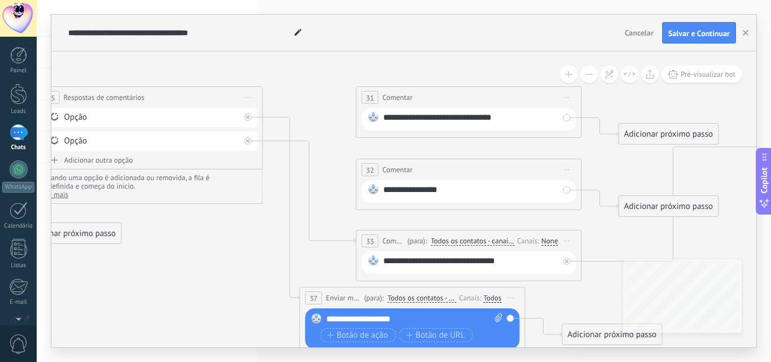
click at [588, 306] on icon at bounding box center [474, 202] width 2238 height 871
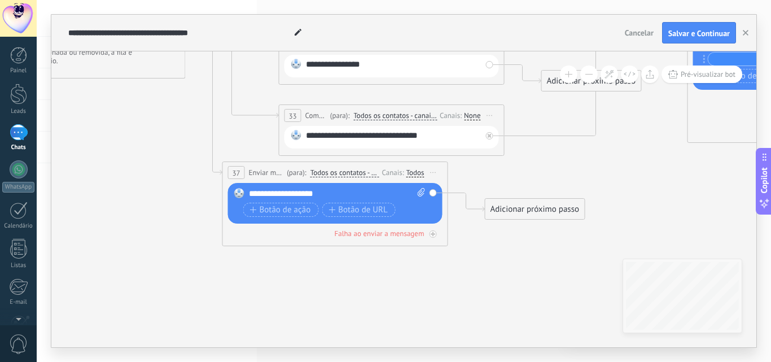
drag, startPoint x: 588, startPoint y: 306, endPoint x: 510, endPoint y: 178, distance: 149.4
click at [510, 178] on icon at bounding box center [397, 77] width 2238 height 871
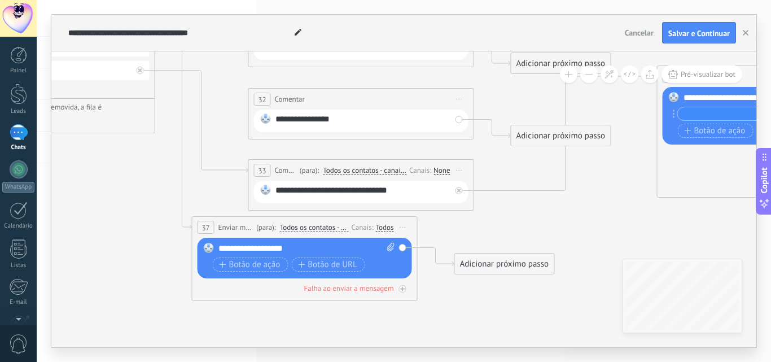
drag, startPoint x: 510, startPoint y: 178, endPoint x: 481, endPoint y: 235, distance: 63.7
click at [481, 235] on icon at bounding box center [366, 132] width 2238 height 871
click at [368, 252] on div "**********" at bounding box center [307, 248] width 177 height 11
click at [430, 291] on icon at bounding box center [366, 132] width 2238 height 871
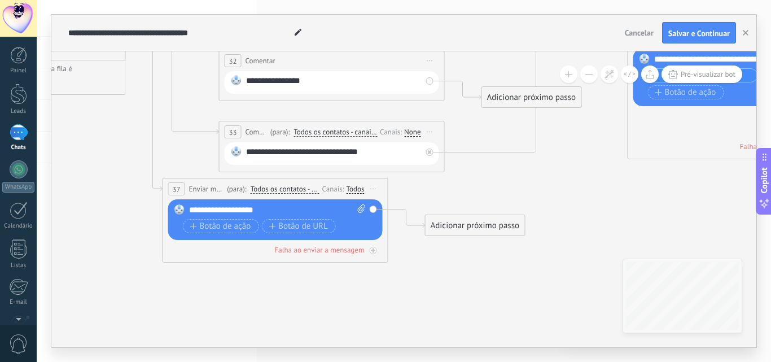
drag, startPoint x: 430, startPoint y: 291, endPoint x: 400, endPoint y: 253, distance: 47.9
click at [400, 253] on icon at bounding box center [337, 93] width 2238 height 871
click at [362, 208] on icon at bounding box center [361, 209] width 7 height 8
click input "Upload" at bounding box center [0, 0] width 0 height 0
click at [357, 248] on div "Falha ao enviar a mensagem" at bounding box center [320, 251] width 90 height 10
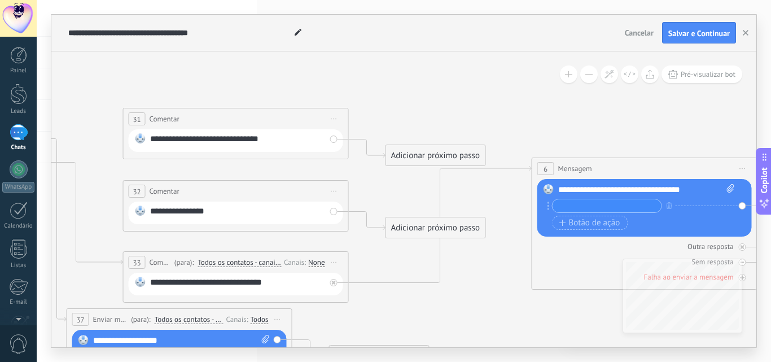
drag, startPoint x: 545, startPoint y: 141, endPoint x: 449, endPoint y: 274, distance: 164.3
click at [449, 274] on icon at bounding box center [241, 261] width 2238 height 945
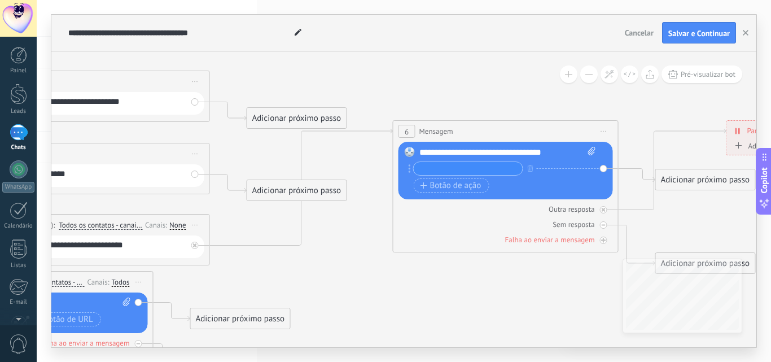
drag, startPoint x: 508, startPoint y: 258, endPoint x: 369, endPoint y: 219, distance: 144.4
click at [369, 219] on icon at bounding box center [102, 223] width 2238 height 945
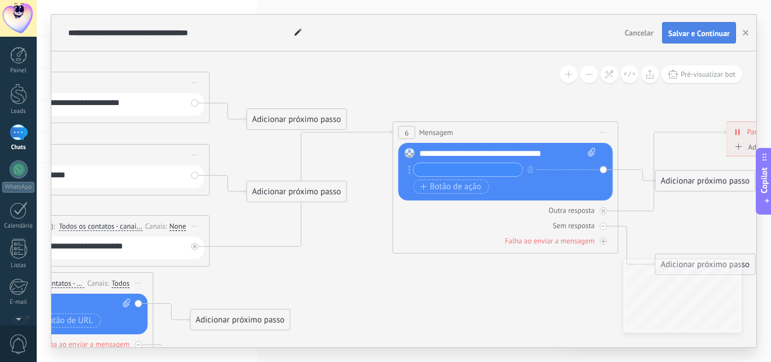
click at [686, 34] on span "Salvar e Continuar" at bounding box center [700, 33] width 62 height 8
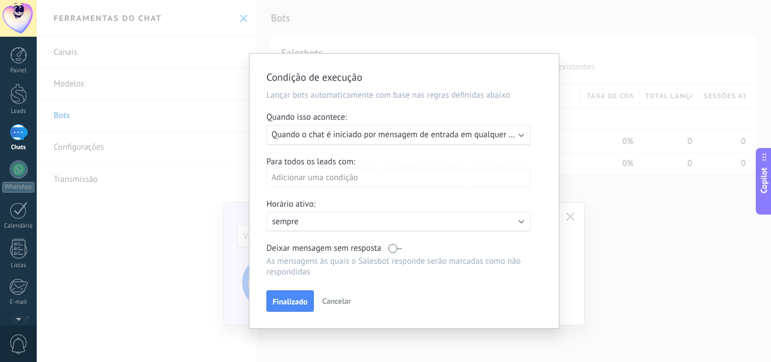
click at [520, 132] on div "Executar: Quando o chat é iniciado por mensagem de entrada em qualquer canal" at bounding box center [399, 135] width 264 height 20
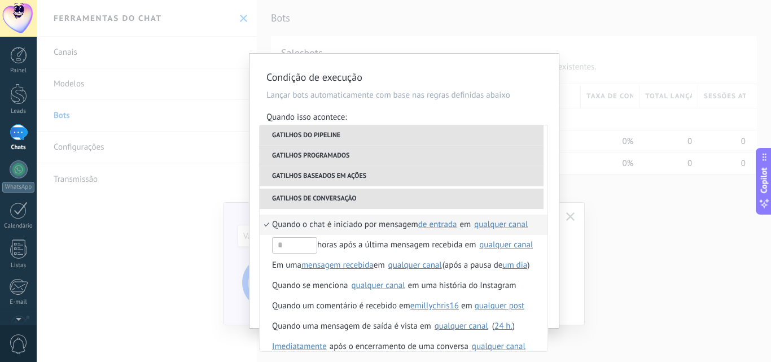
scroll to position [287, 0]
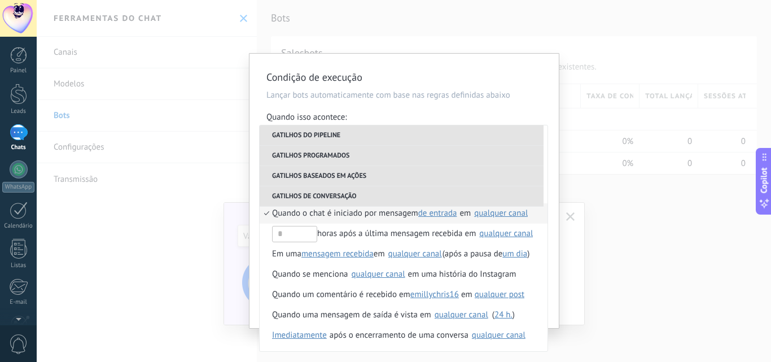
click at [452, 157] on li "Gatilhos programados" at bounding box center [402, 156] width 284 height 20
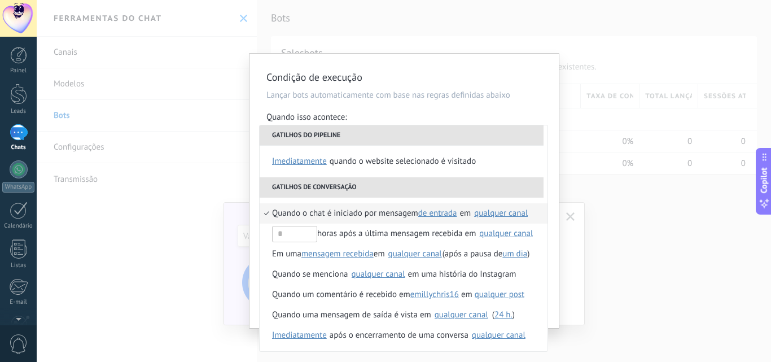
scroll to position [133, 0]
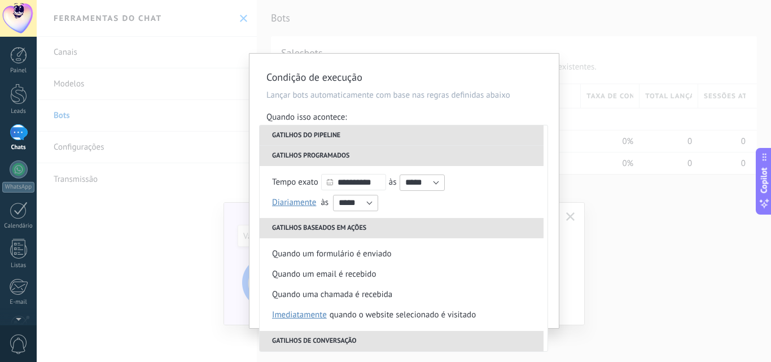
click at [434, 138] on li "Gatilhos do pipeline" at bounding box center [402, 135] width 284 height 20
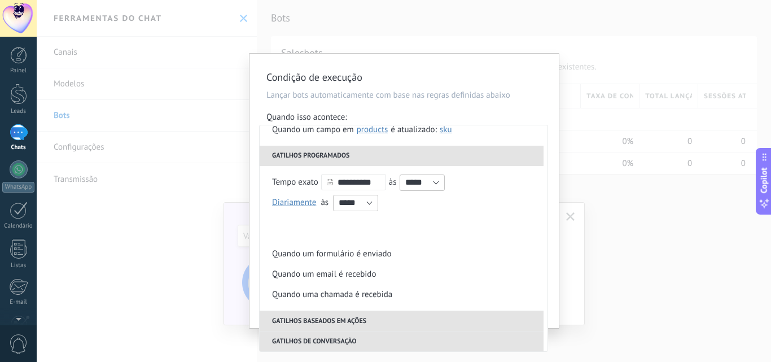
scroll to position [0, 0]
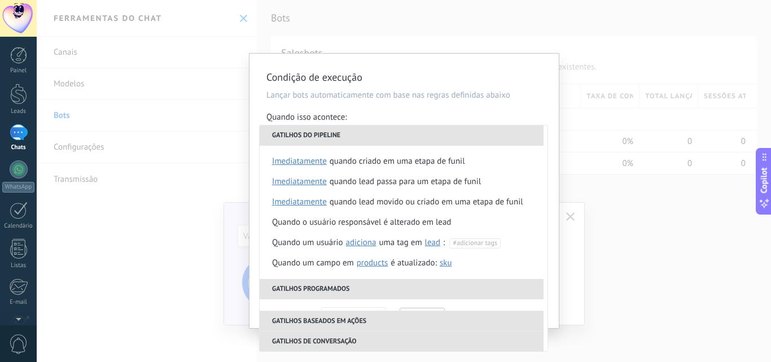
click at [434, 138] on li "Gatilhos do pipeline" at bounding box center [402, 135] width 284 height 20
click at [393, 294] on li "Gatilhos programados" at bounding box center [402, 289] width 284 height 20
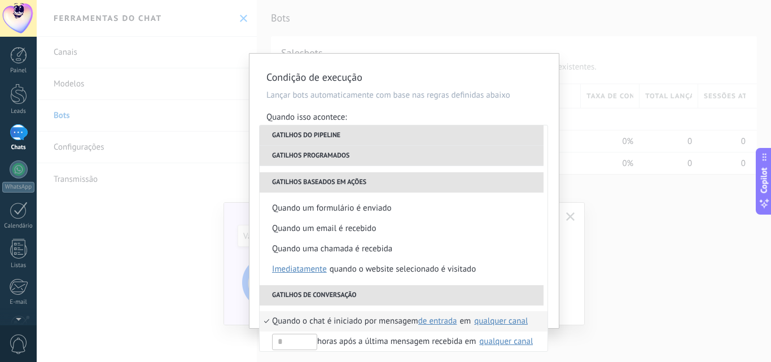
scroll to position [177, 0]
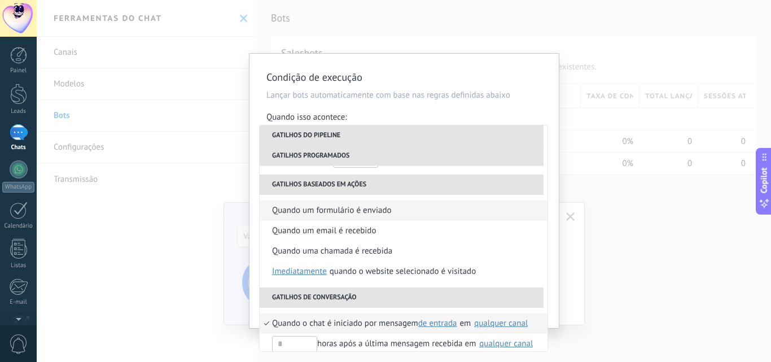
click at [489, 213] on li "Quando um formulário é enviado" at bounding box center [404, 210] width 288 height 20
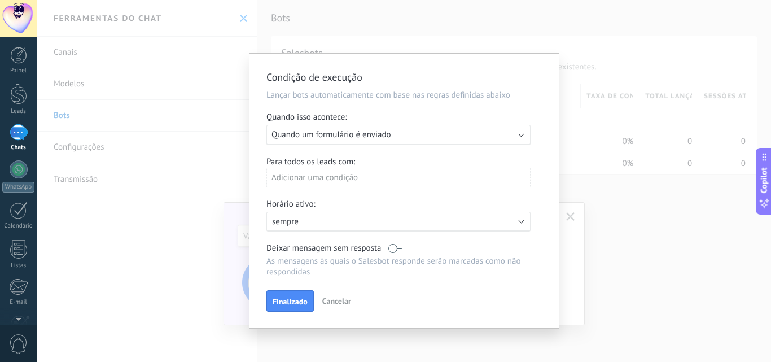
click at [481, 181] on div "Adicionar uma condição" at bounding box center [399, 178] width 264 height 20
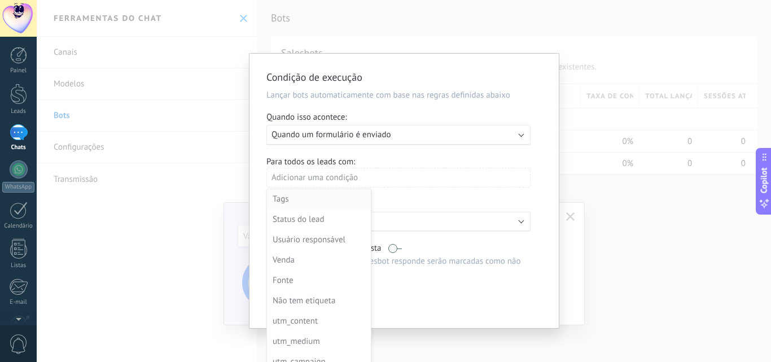
click at [345, 196] on div "Tags" at bounding box center [318, 199] width 90 height 16
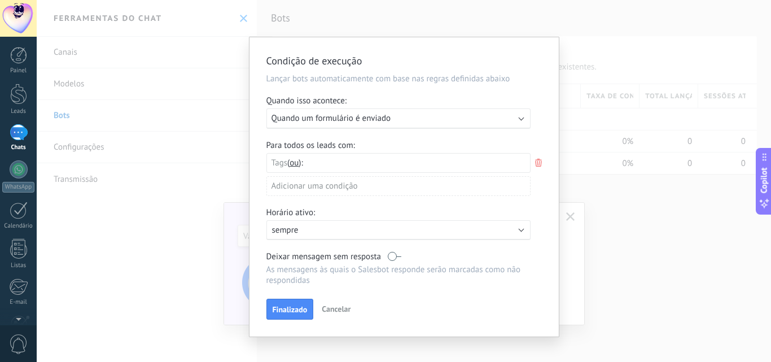
click at [367, 163] on span at bounding box center [419, 163] width 221 height 19
click at [302, 304] on button "Finalizado" at bounding box center [290, 309] width 47 height 21
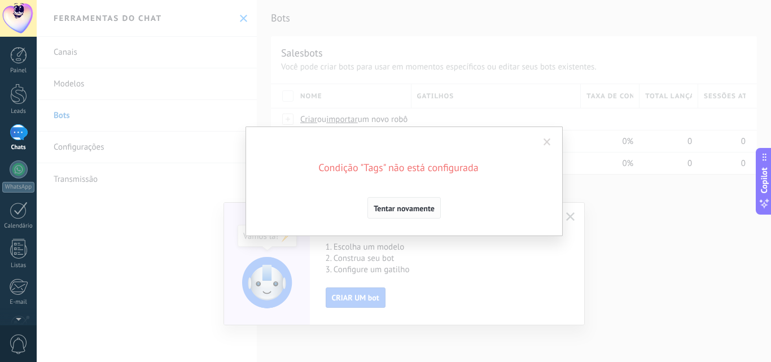
click at [423, 203] on button "Tentar novamente" at bounding box center [404, 207] width 73 height 21
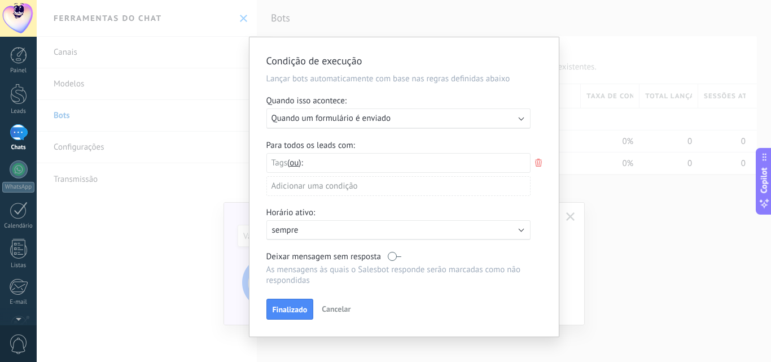
click at [421, 160] on div "Tags e ou ou" at bounding box center [399, 163] width 264 height 20
click at [443, 181] on div "Adicionar uma condição" at bounding box center [399, 186] width 264 height 20
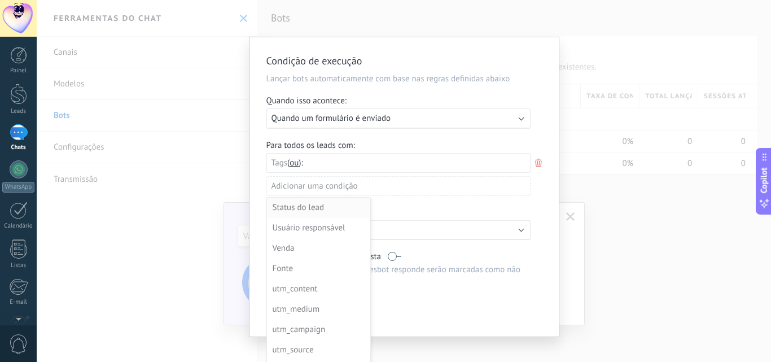
click at [353, 210] on div "Status do lead" at bounding box center [318, 208] width 90 height 16
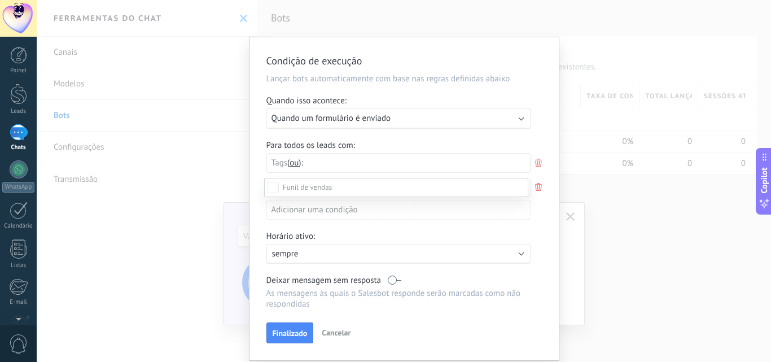
click at [332, 173] on div at bounding box center [404, 181] width 735 height 362
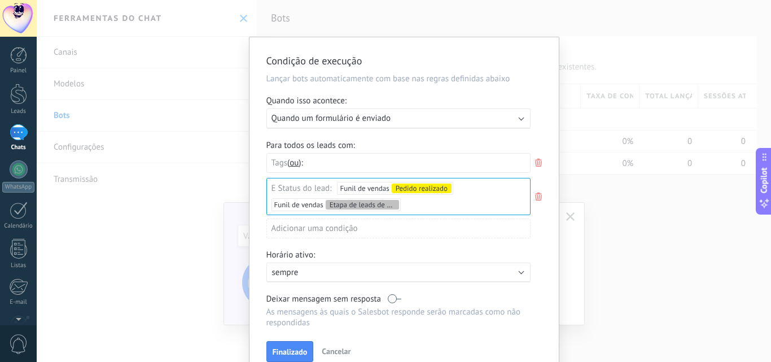
click at [331, 165] on div "Tags e ou ou" at bounding box center [399, 163] width 264 height 20
drag, startPoint x: 322, startPoint y: 165, endPoint x: 277, endPoint y: 165, distance: 45.2
click at [277, 165] on ul "Tags e ou ou" at bounding box center [401, 162] width 259 height 17
click at [291, 331] on div "Condição de execução Lançar bots automaticamente com base nas regras definidas …" at bounding box center [404, 208] width 309 height 342
click at [286, 350] on span "Finalizado" at bounding box center [290, 352] width 35 height 8
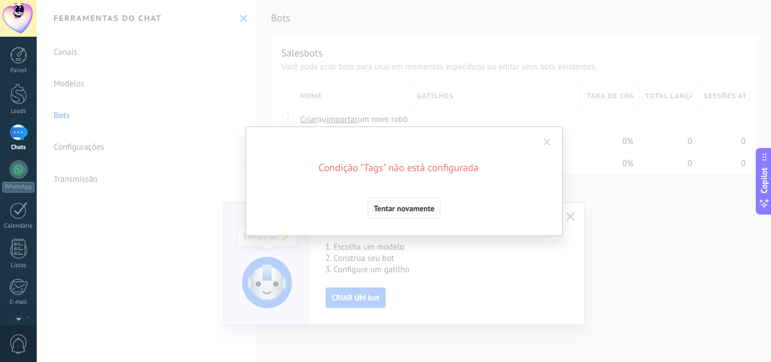
click at [416, 217] on button "Tentar novamente" at bounding box center [404, 207] width 73 height 21
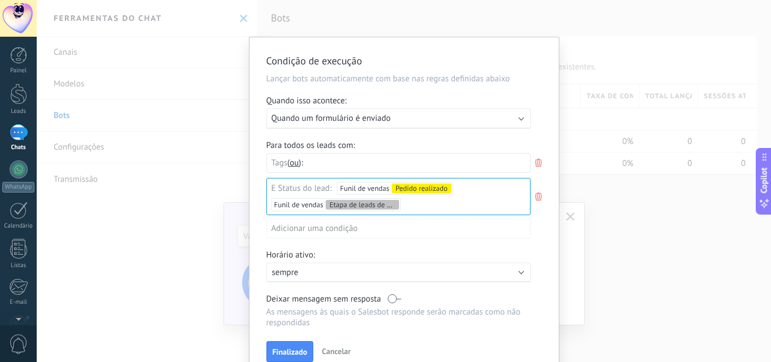
click at [326, 161] on div "Tags e ou ou" at bounding box center [399, 163] width 264 height 20
click at [538, 161] on icon at bounding box center [539, 163] width 12 height 14
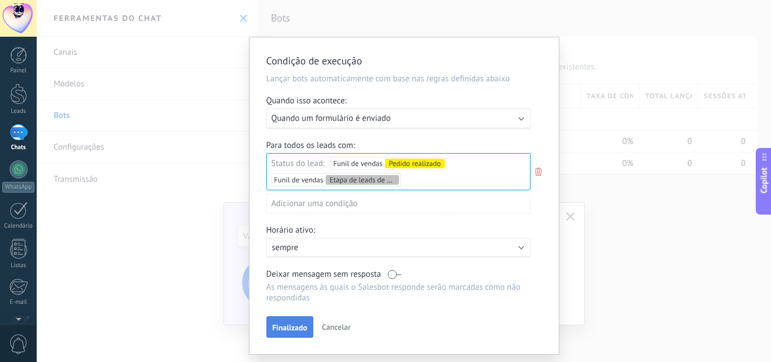
click at [284, 319] on button "Finalizado" at bounding box center [290, 326] width 47 height 21
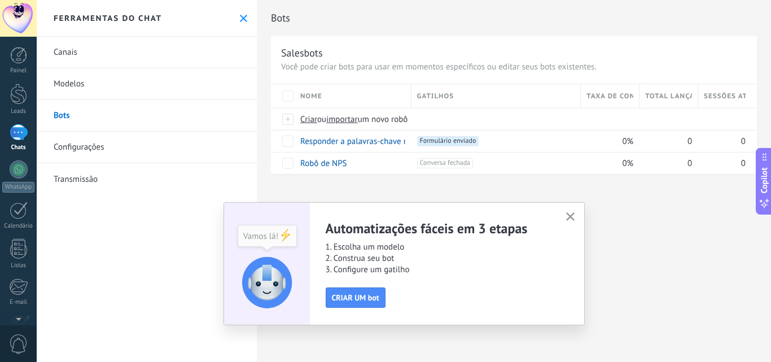
click at [84, 85] on link "Modelos" at bounding box center [147, 84] width 220 height 32
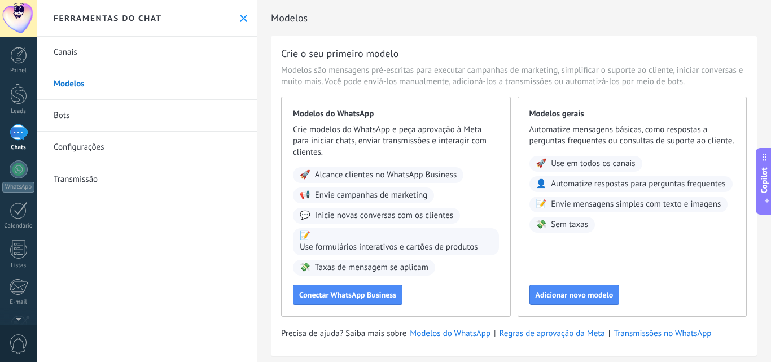
scroll to position [18, 0]
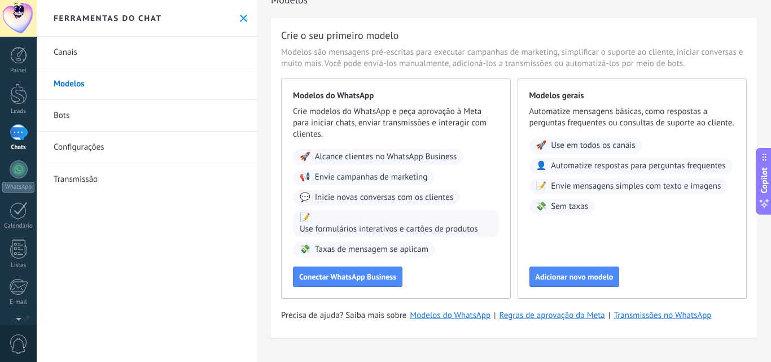
click at [80, 53] on link "Canais" at bounding box center [147, 53] width 220 height 32
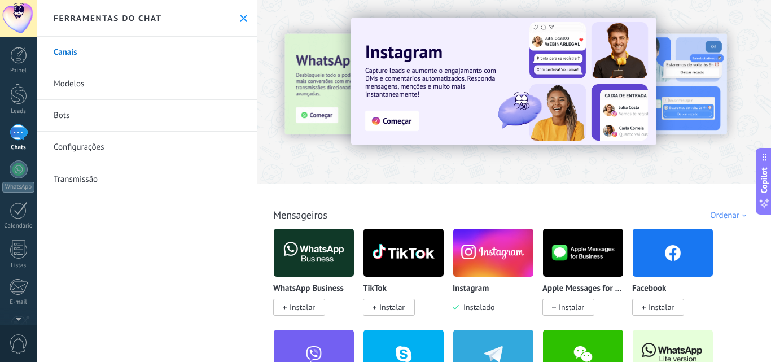
click at [480, 251] on img at bounding box center [494, 252] width 80 height 55
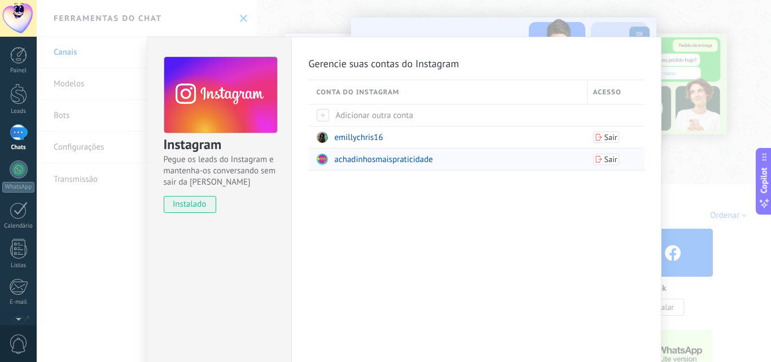
click at [405, 160] on span "achadinhosmaispraticidade" at bounding box center [384, 159] width 98 height 11
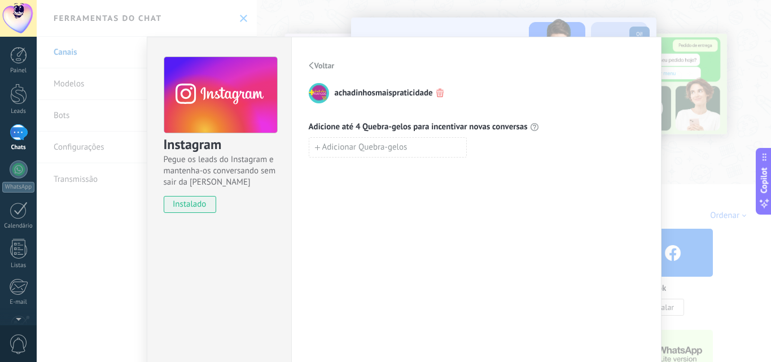
drag, startPoint x: 231, startPoint y: 14, endPoint x: 255, endPoint y: 35, distance: 31.6
click at [255, 35] on div "Instagram Pegue os leads do Instagram e mantenha-os conversando sem sair da Kom…" at bounding box center [404, 181] width 735 height 362
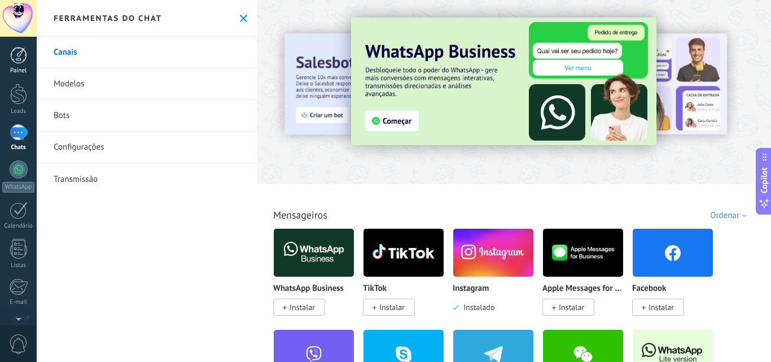
click at [18, 58] on div at bounding box center [18, 55] width 17 height 17
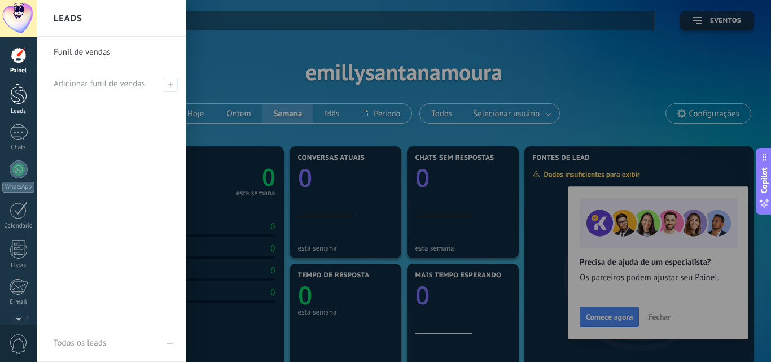
click at [24, 107] on link "Leads" at bounding box center [18, 100] width 37 height 32
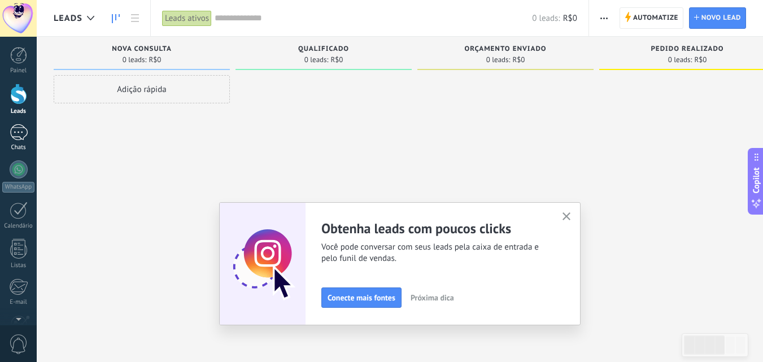
click at [23, 138] on div at bounding box center [19, 132] width 18 height 16
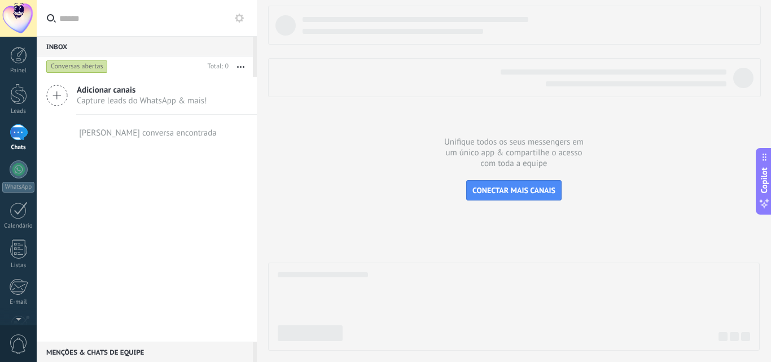
click at [61, 93] on icon at bounding box center [56, 95] width 21 height 21
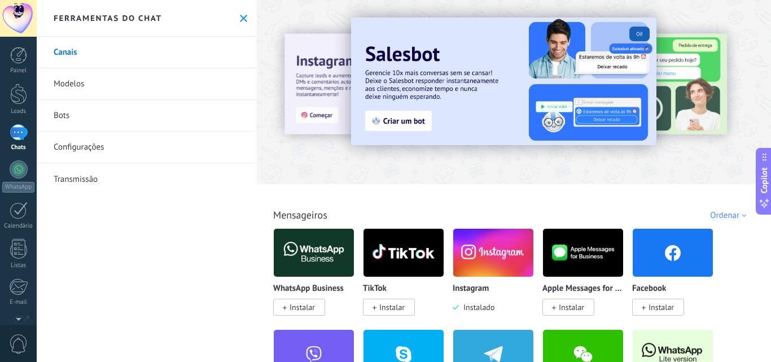
click at [90, 153] on link "Configurações" at bounding box center [147, 148] width 220 height 32
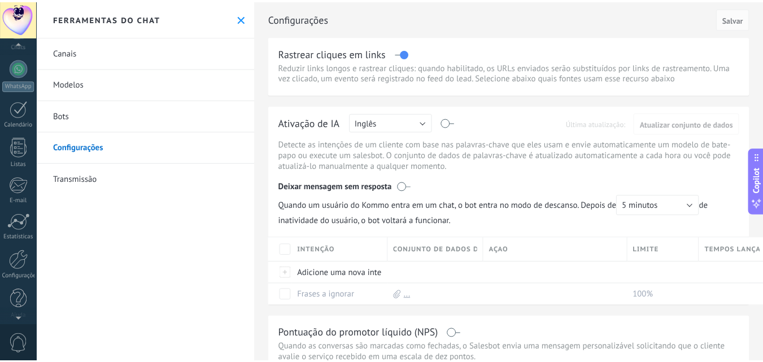
scroll to position [108, 0]
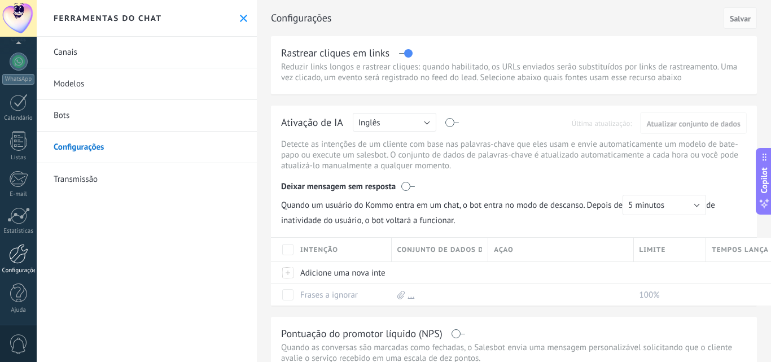
click at [20, 261] on div at bounding box center [18, 254] width 19 height 20
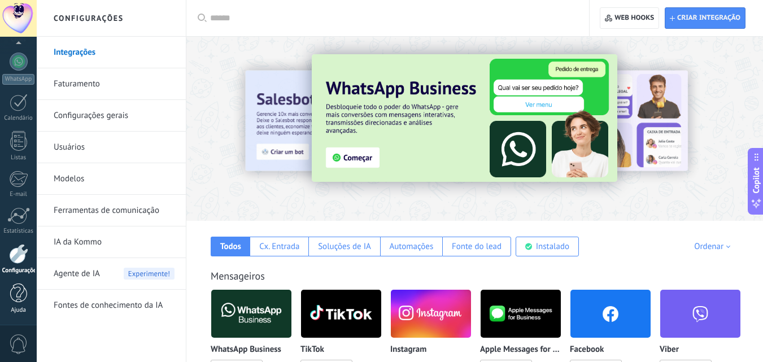
click at [23, 306] on link "Ajuda" at bounding box center [18, 299] width 37 height 30
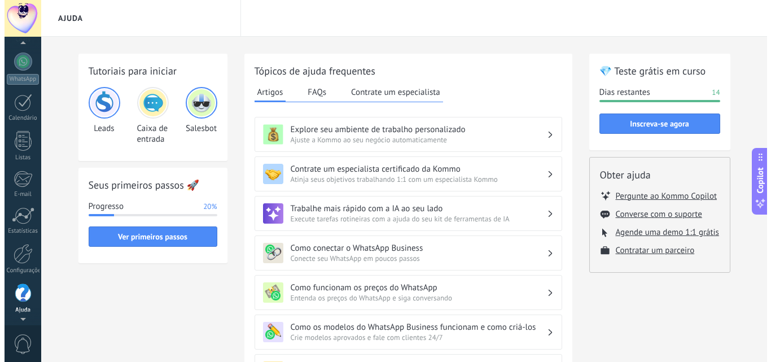
scroll to position [103, 0]
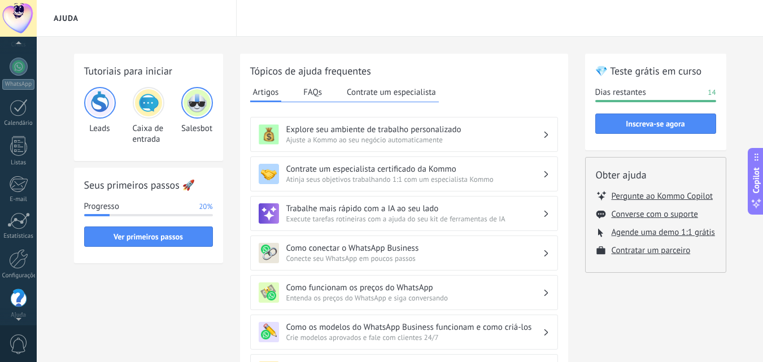
click at [19, 23] on div at bounding box center [18, 18] width 37 height 37
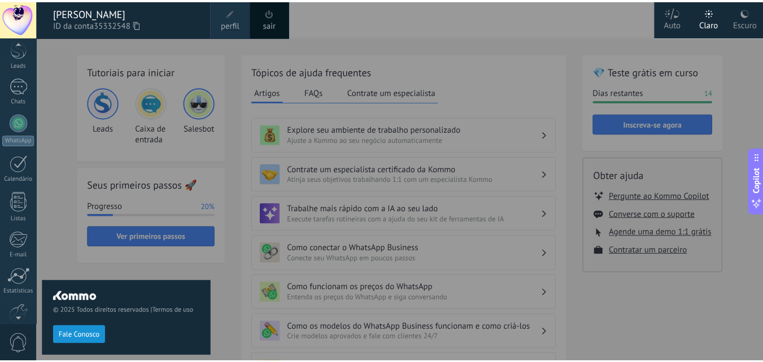
scroll to position [27, 0]
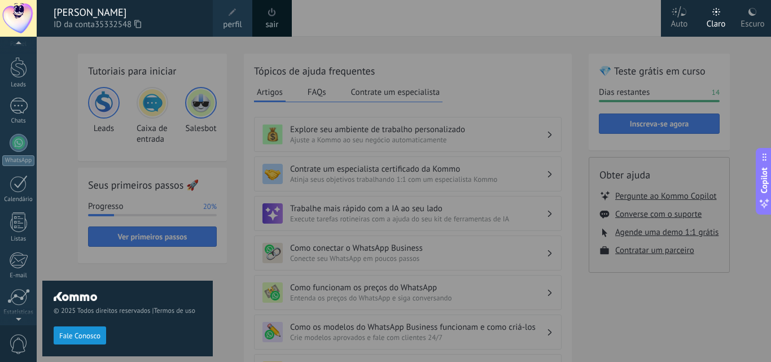
click at [274, 23] on link "sair" at bounding box center [272, 25] width 13 height 12
